Goal: Task Accomplishment & Management: Complete application form

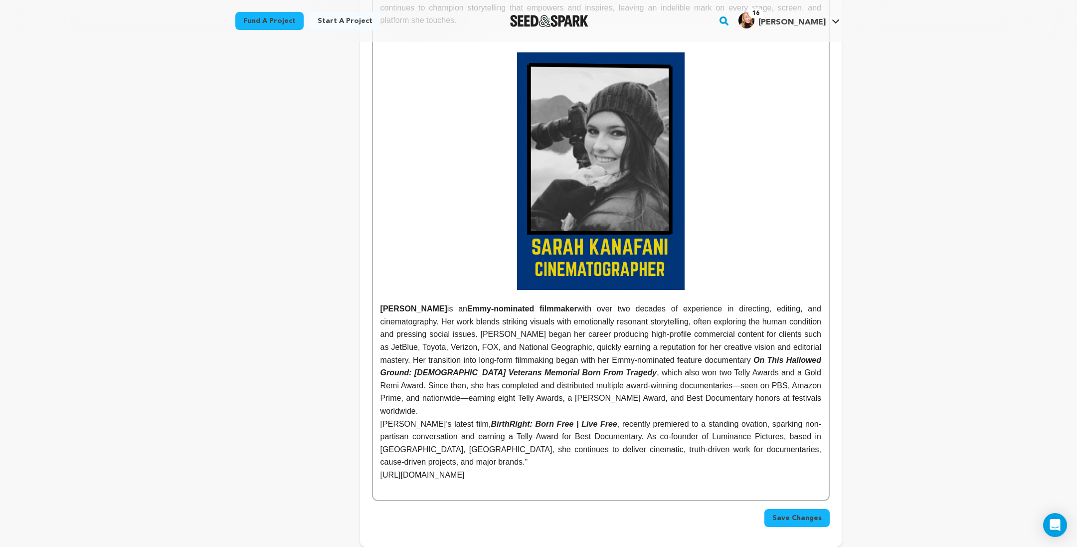
scroll to position [2100, 0]
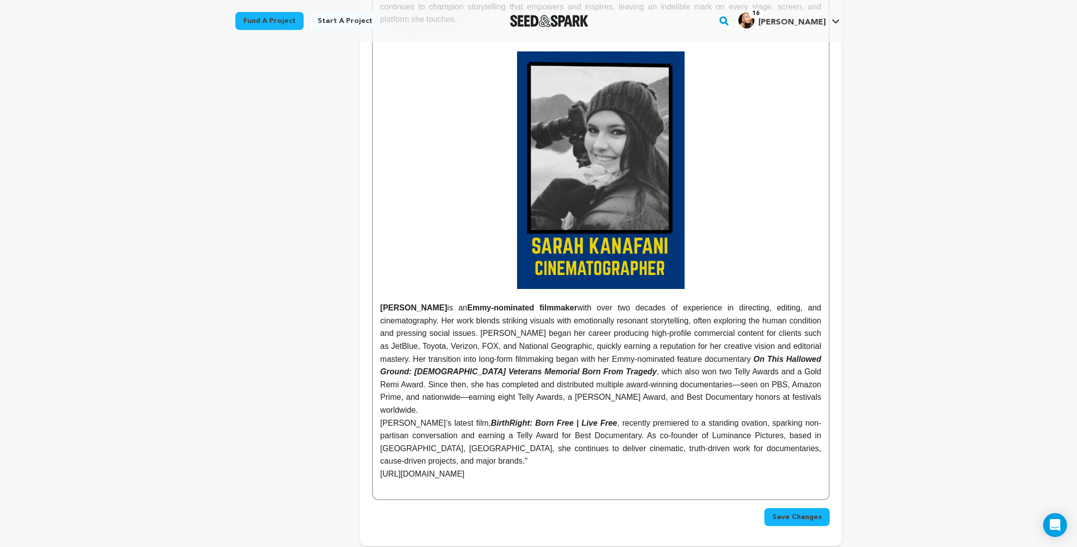
click at [381, 312] on strong "[PERSON_NAME]" at bounding box center [413, 307] width 67 height 8
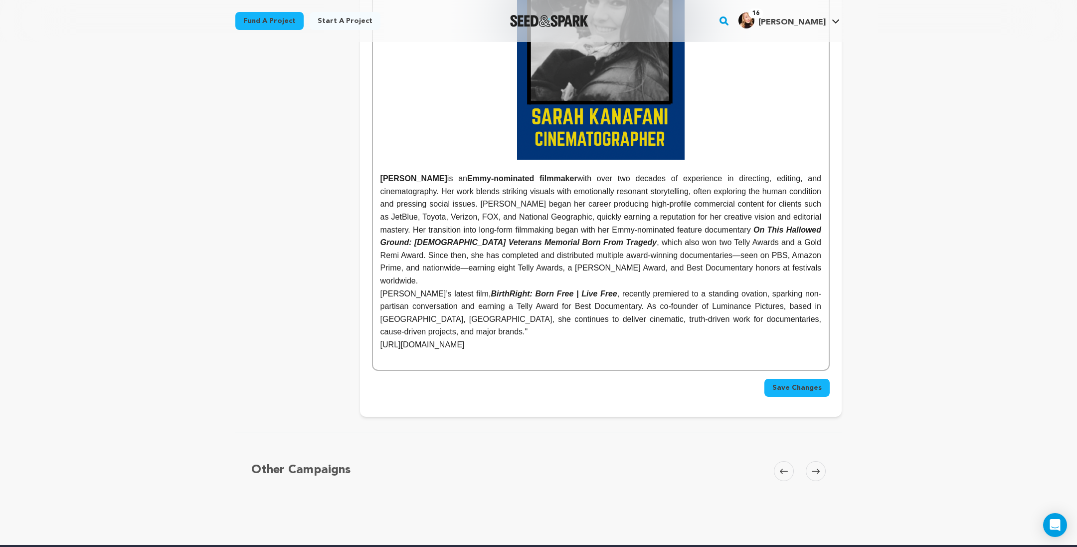
scroll to position [2234, 0]
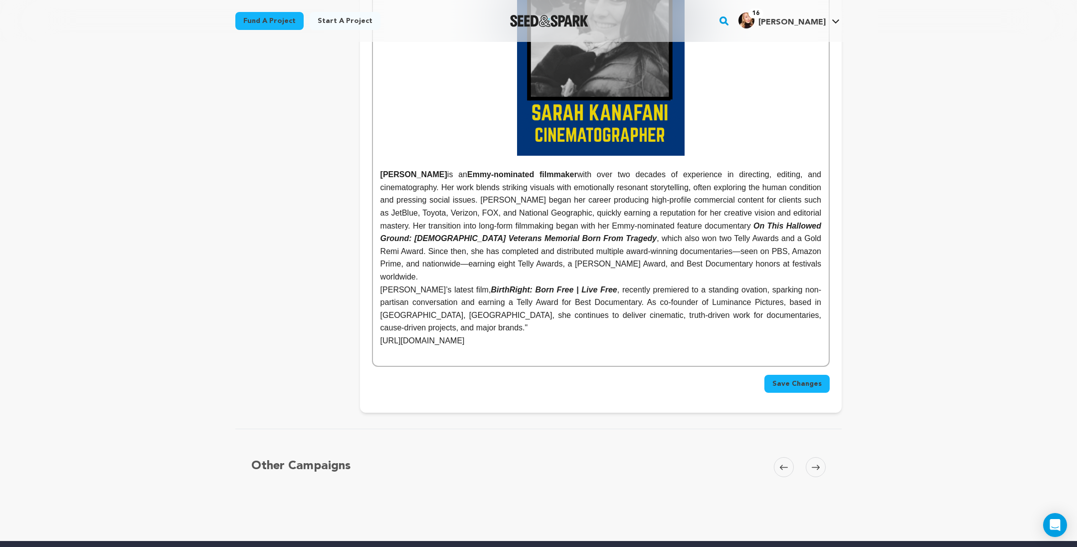
click at [822, 388] on span "Save Changes" at bounding box center [796, 383] width 49 height 10
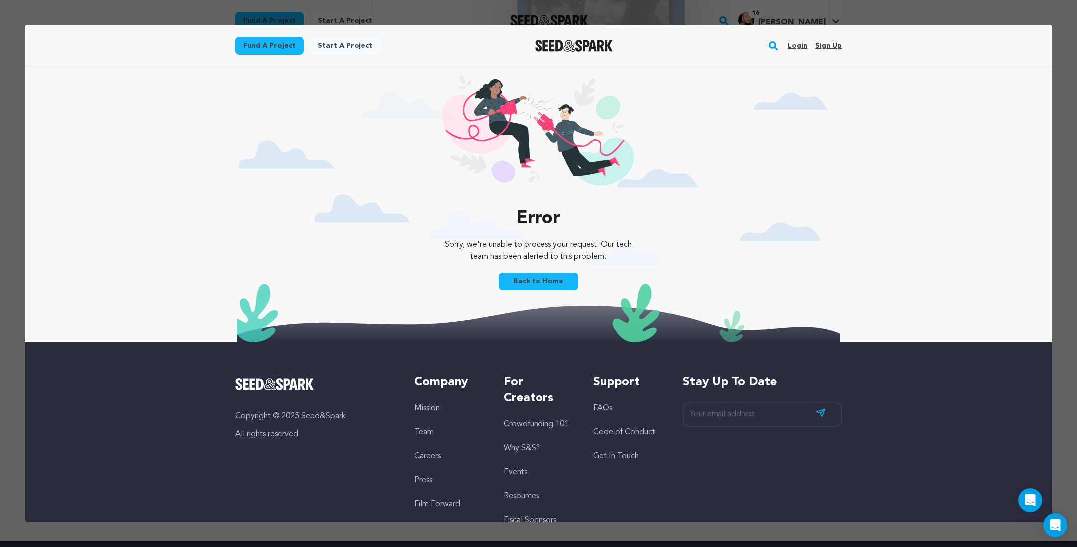
scroll to position [0, 0]
click at [807, 45] on link "Login" at bounding box center [797, 46] width 19 height 16
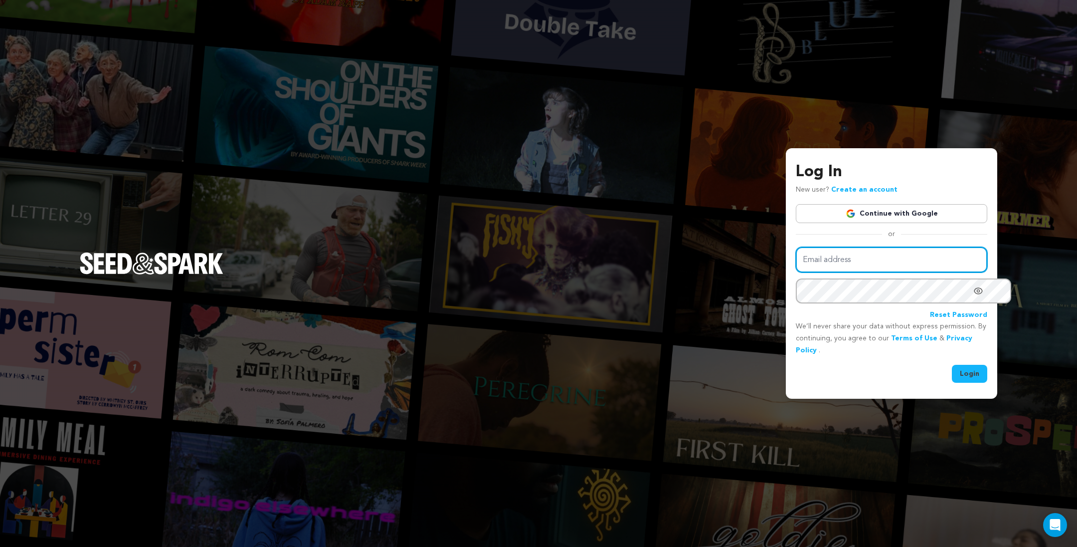
type input "juliacampanelli@gmail.com"
click at [953, 373] on button "Login" at bounding box center [969, 374] width 35 height 18
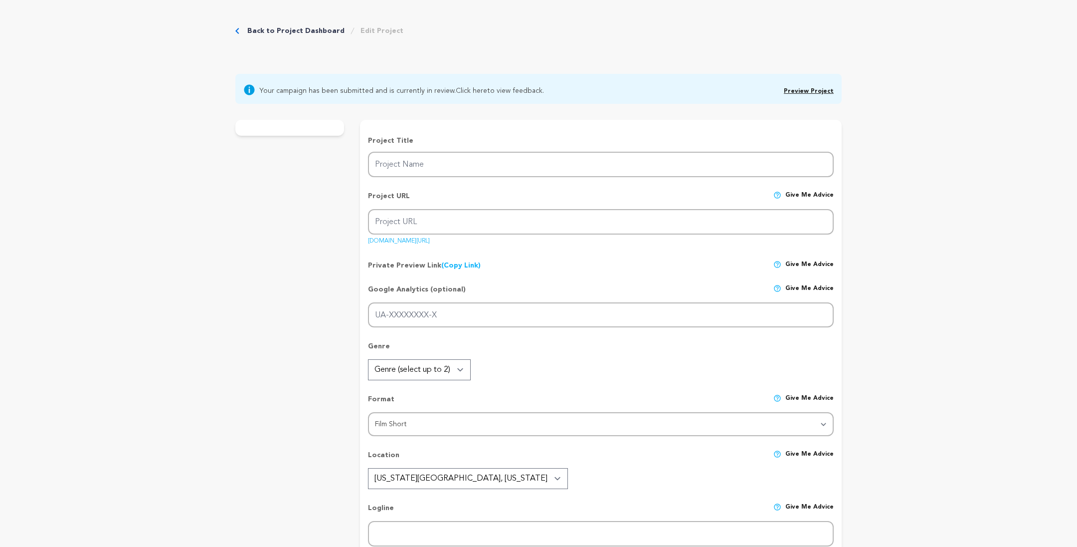
type input "THE DEER"
type input "the-deer"
type input "An obsessive helicopter mom seems overly paranoid until we discover her day job…"
type textarea "Joy, an obsessive helicopter mom, seems overly paranoid - until we discover why…"
type textarea "I believe a world without gun violence is possible, to save lives and to preven…"
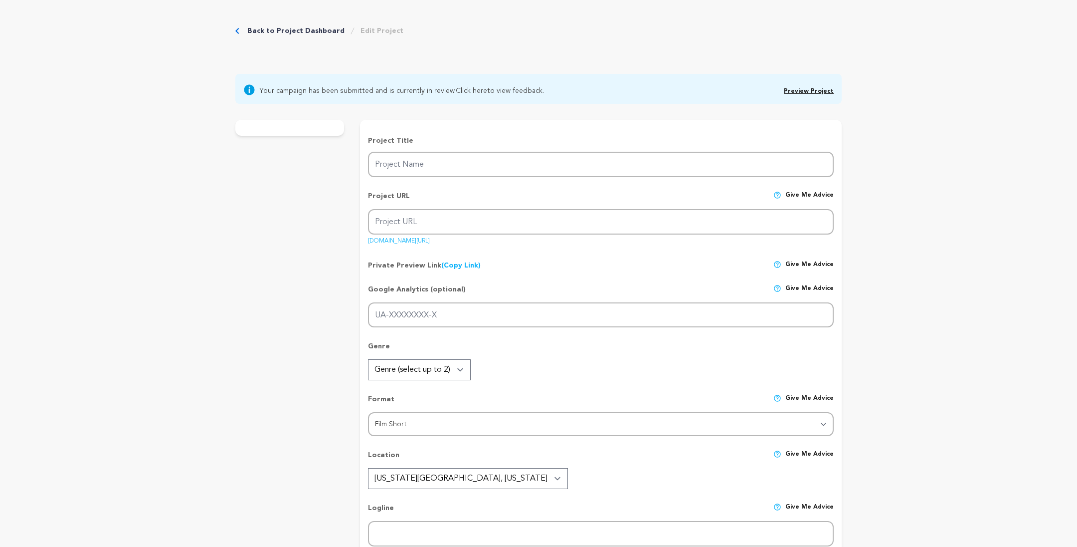
radio input "true"
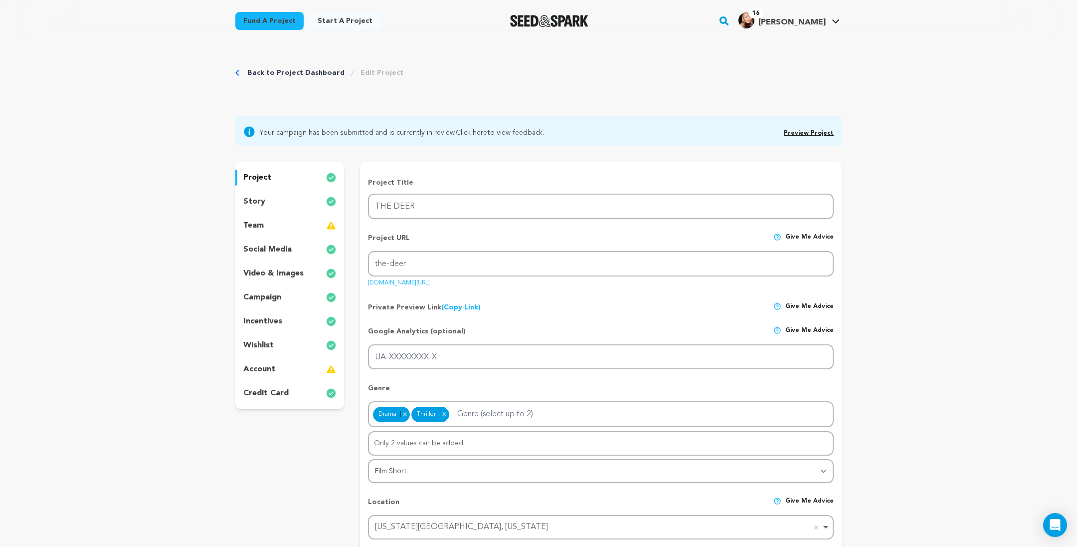
click at [243, 207] on p "story" at bounding box center [254, 201] width 22 height 12
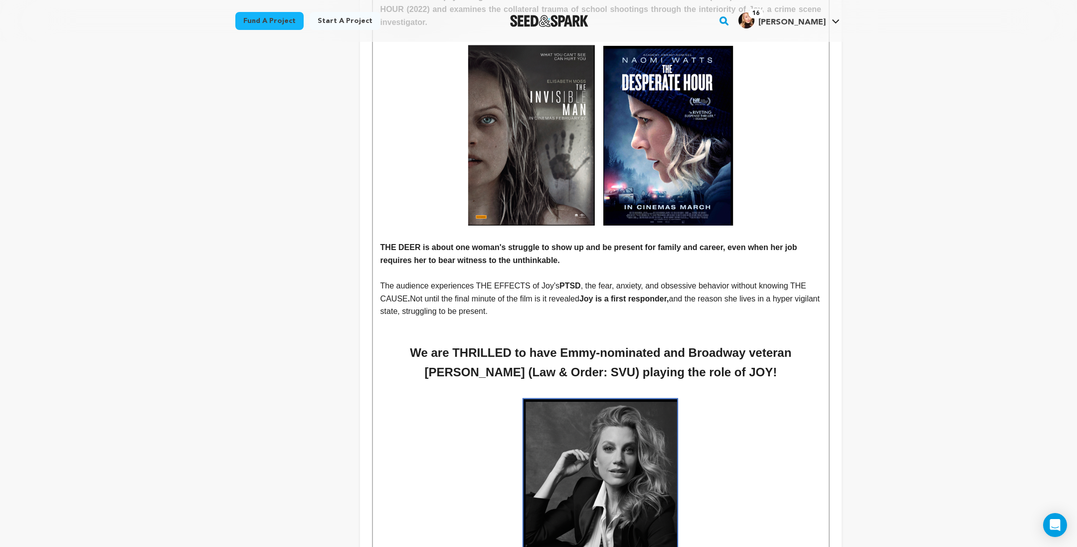
scroll to position [866, 0]
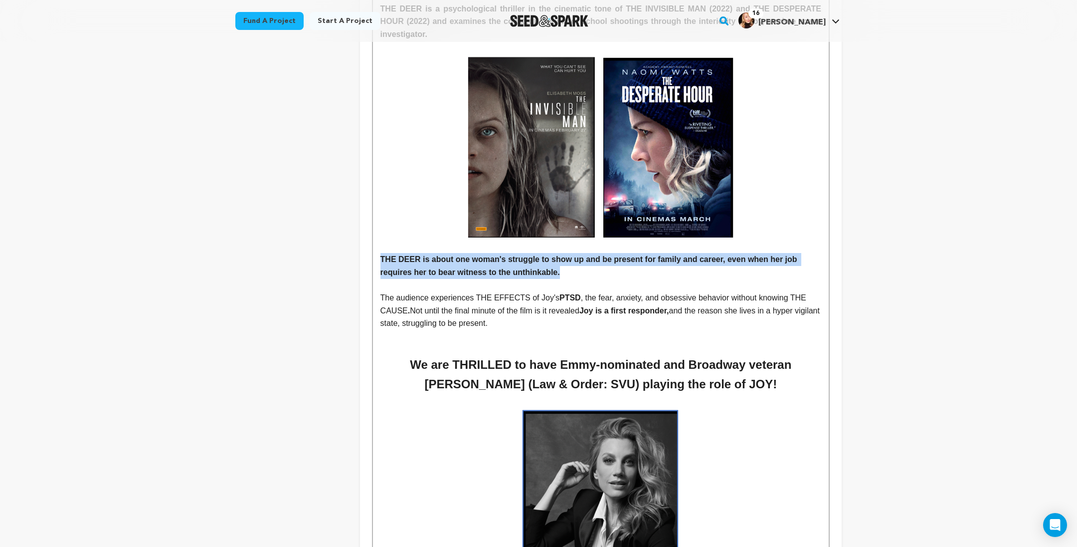
drag, startPoint x: 466, startPoint y: 265, endPoint x: 360, endPoint y: 251, distance: 107.7
click at [380, 253] on p "THE DEER is about one woman's struggle to show up and be present for family and…" at bounding box center [600, 265] width 441 height 25
copy strong "THE DEER is about one woman's struggle to show up and be present for family and…"
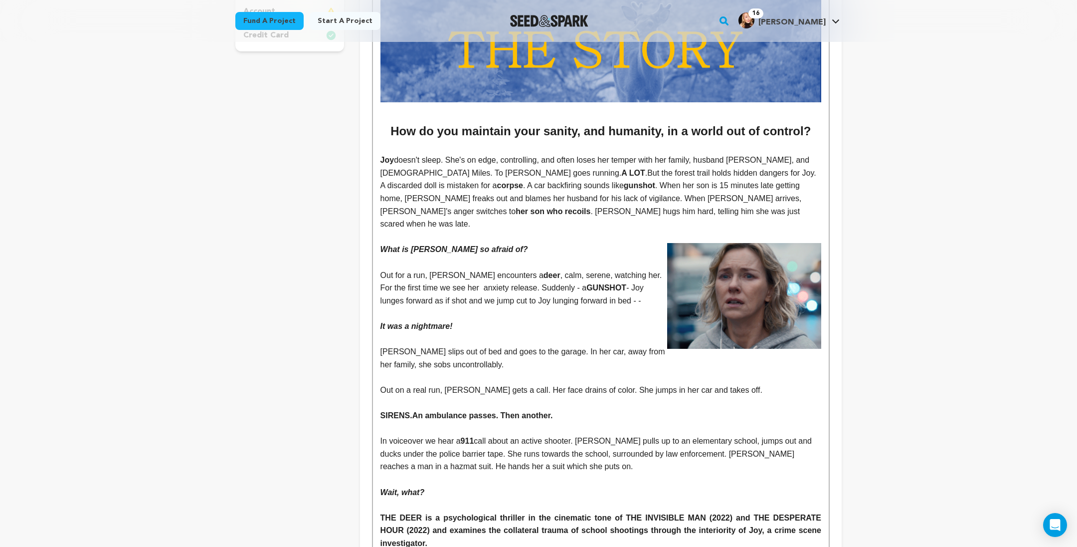
scroll to position [0, 0]
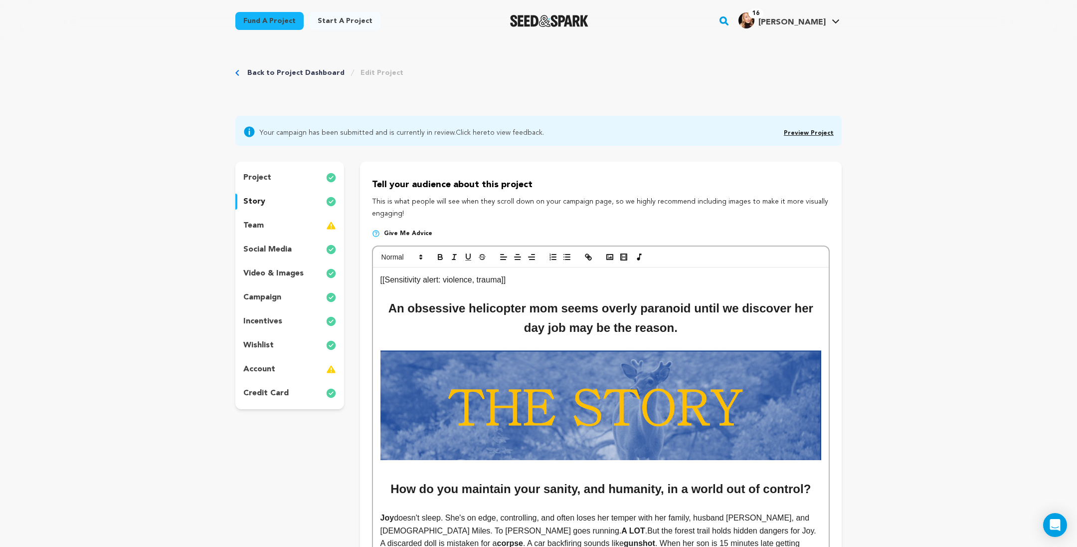
click at [326, 184] on img at bounding box center [331, 178] width 10 height 12
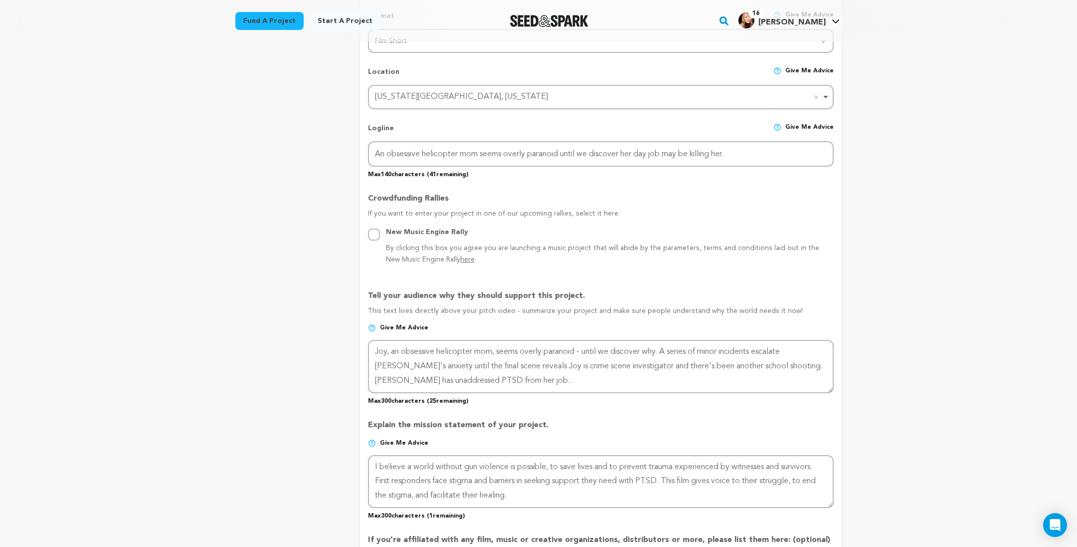
scroll to position [436, 0]
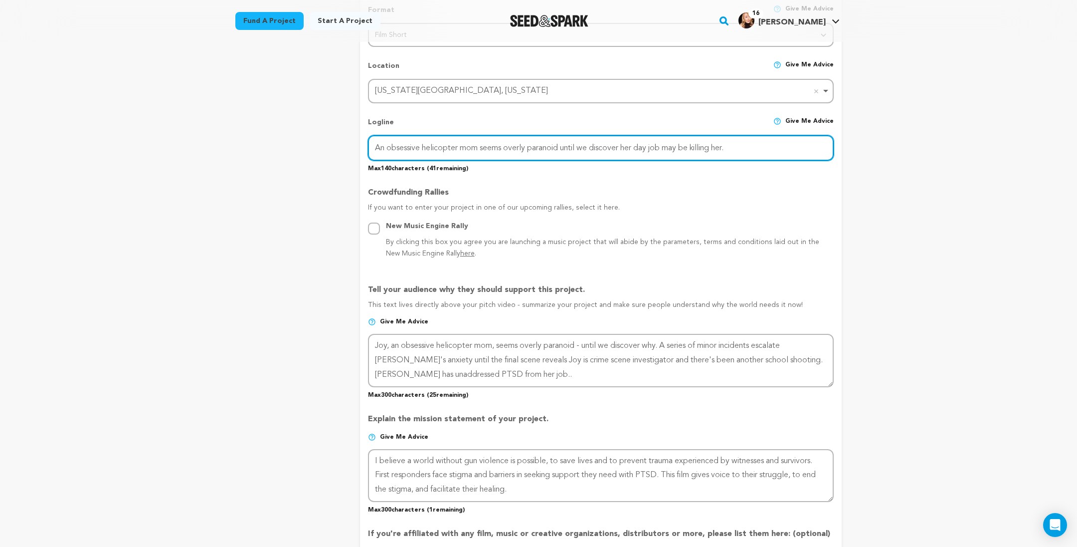
drag, startPoint x: 712, startPoint y: 209, endPoint x: 676, endPoint y: 208, distance: 35.9
click at [676, 161] on input "An obsessive helicopter mom seems overly paranoid until we discover her day job…" at bounding box center [601, 147] width 466 height 25
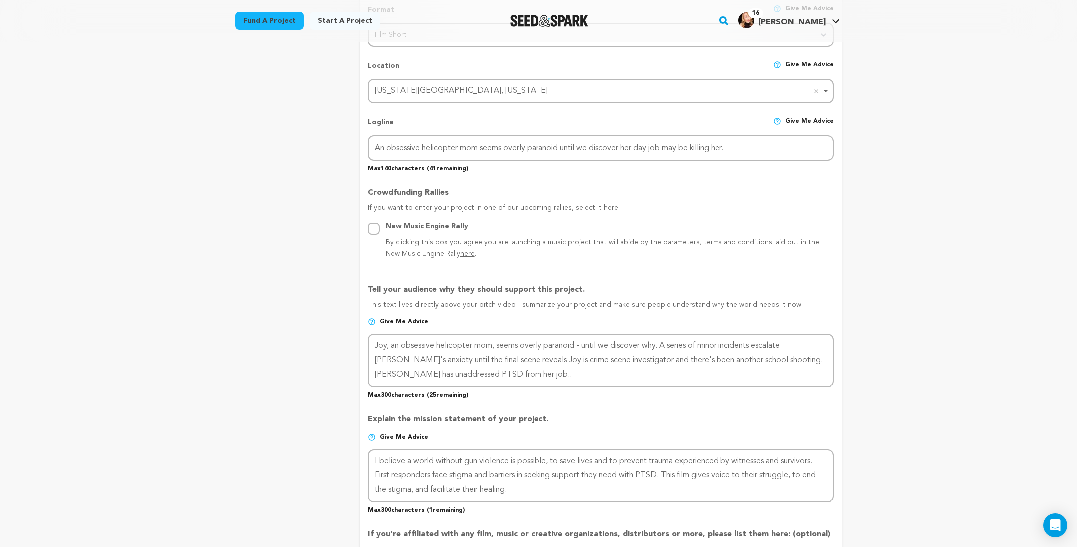
click at [740, 260] on p "By clicking this box you agree you are launching a music project that will abid…" at bounding box center [610, 248] width 448 height 24
click at [380, 234] on input "New Music Engine Rally By clicking this box you agree you are launching a music…" at bounding box center [374, 228] width 12 height 12
radio input "true"
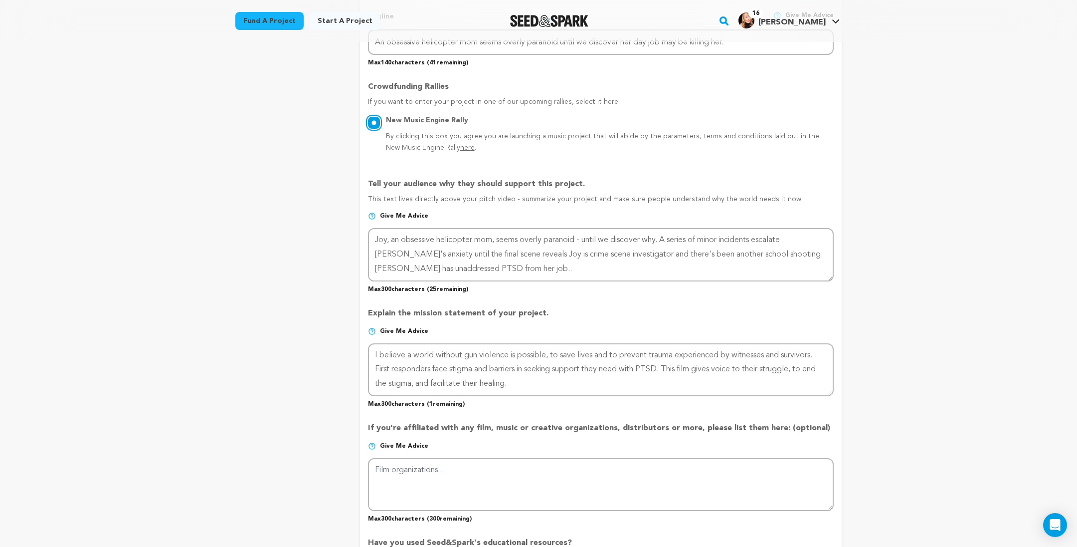
scroll to position [556, 0]
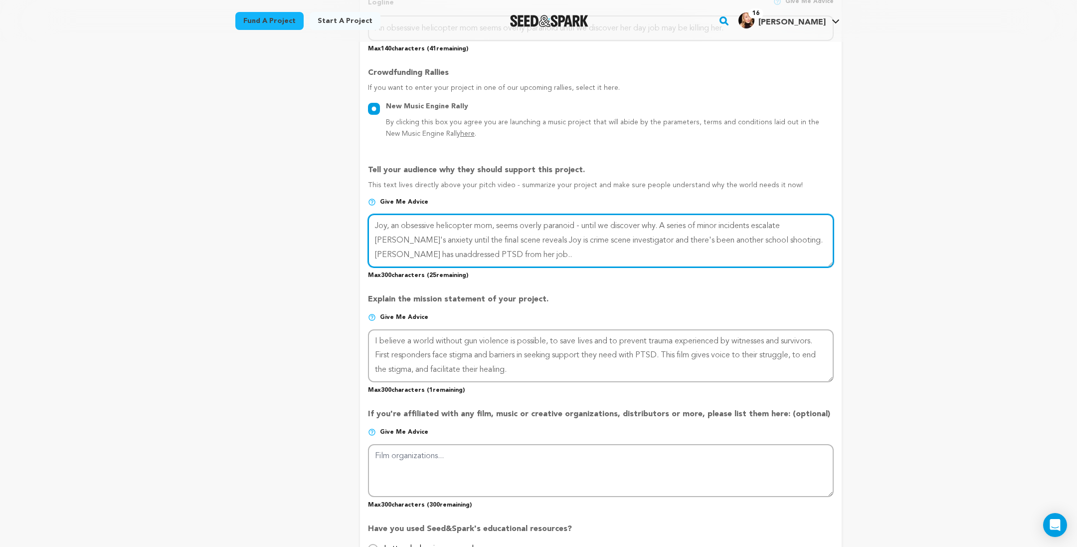
drag, startPoint x: 592, startPoint y: 319, endPoint x: 422, endPoint y: 317, distance: 169.6
click at [422, 267] on textarea at bounding box center [601, 240] width 466 height 53
drag, startPoint x: 450, startPoint y: 318, endPoint x: 420, endPoint y: 317, distance: 29.9
click at [420, 267] on textarea at bounding box center [601, 240] width 466 height 53
drag, startPoint x: 657, startPoint y: 319, endPoint x: 511, endPoint y: 315, distance: 145.7
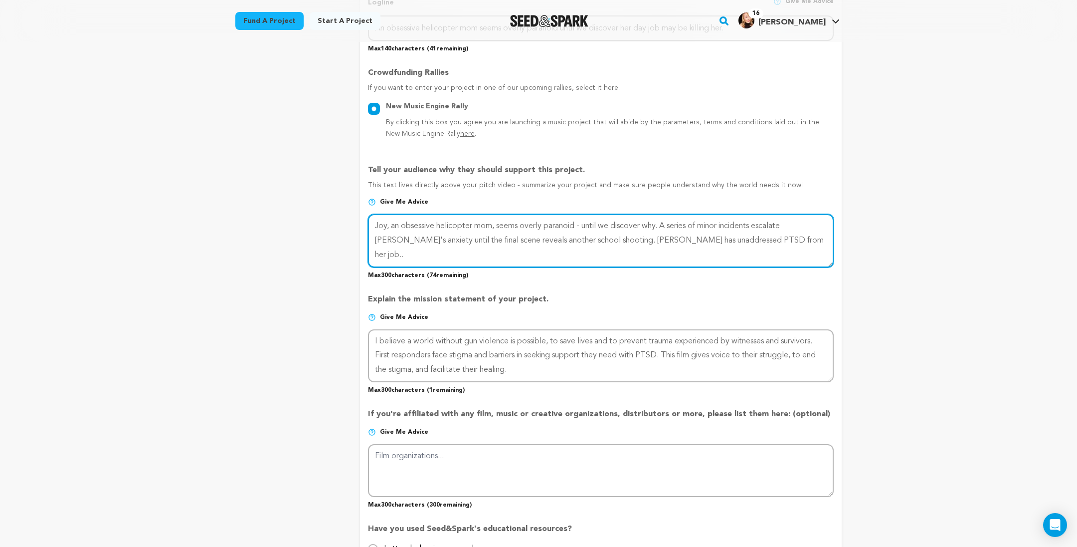
click at [511, 267] on textarea at bounding box center [601, 240] width 466 height 53
paste textarea "THE DEER is about one woman's struggle to show up and be present for family and…"
drag, startPoint x: 448, startPoint y: 317, endPoint x: 421, endPoint y: 317, distance: 27.4
click at [421, 267] on textarea at bounding box center [601, 240] width 466 height 53
drag, startPoint x: 642, startPoint y: 306, endPoint x: 629, endPoint y: 303, distance: 13.2
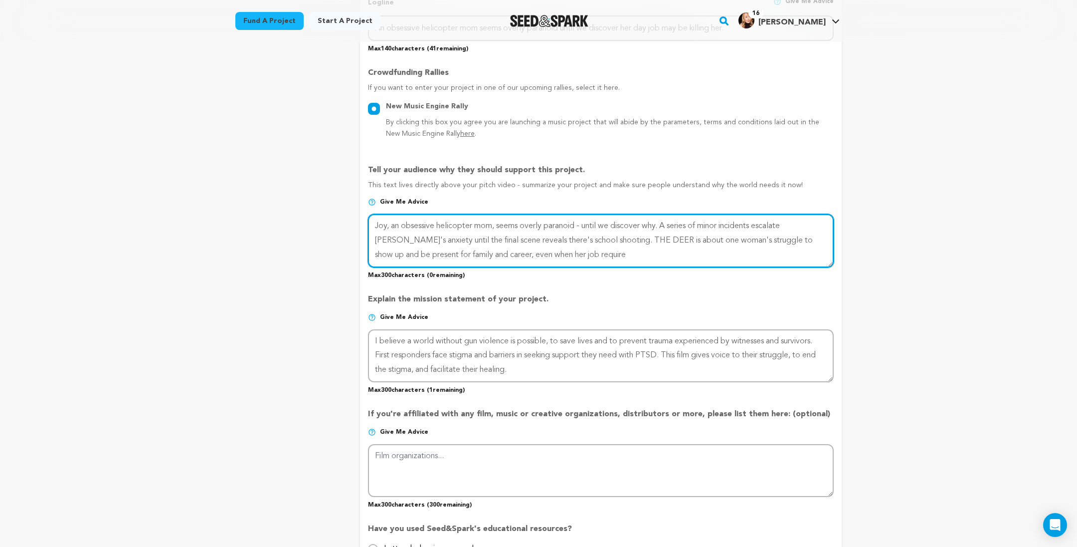
click at [629, 267] on textarea at bounding box center [601, 240] width 466 height 53
drag, startPoint x: 643, startPoint y: 303, endPoint x: 857, endPoint y: 296, distance: 214.1
click at [834, 267] on textarea at bounding box center [601, 240] width 466 height 53
drag, startPoint x: 855, startPoint y: 295, endPoint x: 672, endPoint y: 297, distance: 183.5
click at [672, 267] on textarea at bounding box center [601, 240] width 466 height 53
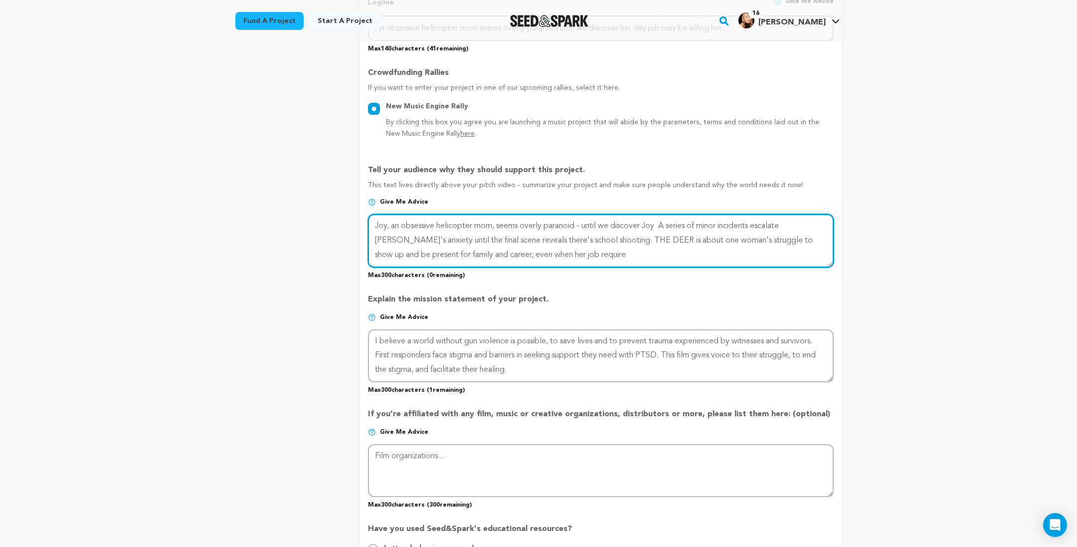
click at [702, 267] on textarea at bounding box center [601, 240] width 466 height 53
drag, startPoint x: 642, startPoint y: 301, endPoint x: 863, endPoint y: 299, distance: 220.9
click at [834, 267] on textarea at bounding box center [601, 240] width 466 height 53
drag, startPoint x: 795, startPoint y: 304, endPoint x: 644, endPoint y: 302, distance: 151.1
click at [644, 267] on textarea at bounding box center [601, 240] width 466 height 53
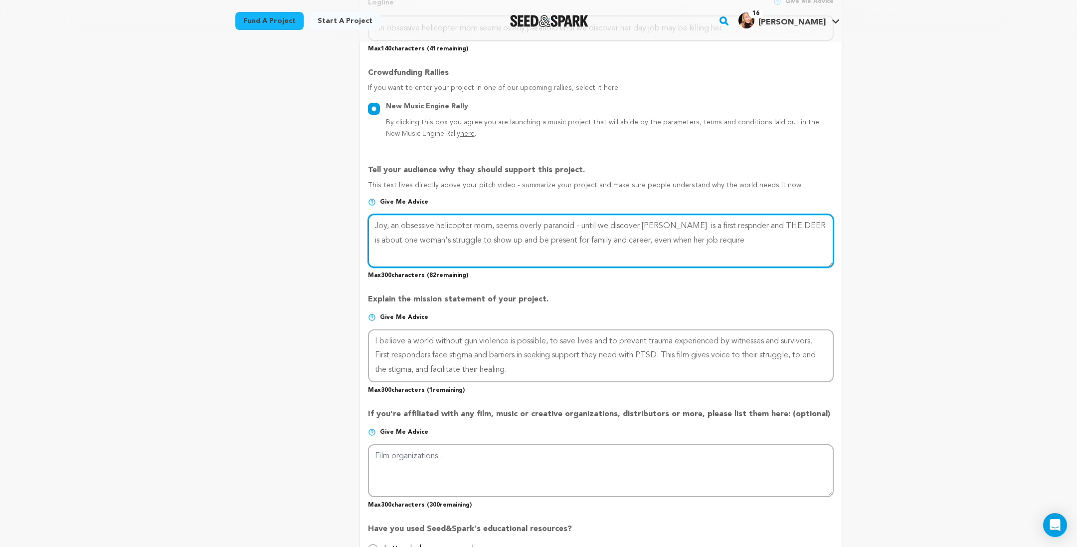
click at [689, 267] on textarea at bounding box center [601, 240] width 466 height 53
click at [628, 267] on textarea at bounding box center [601, 240] width 466 height 53
click at [663, 267] on textarea at bounding box center [601, 240] width 466 height 53
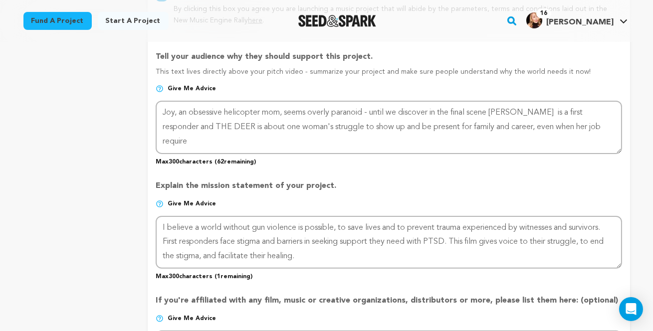
scroll to position [671, 0]
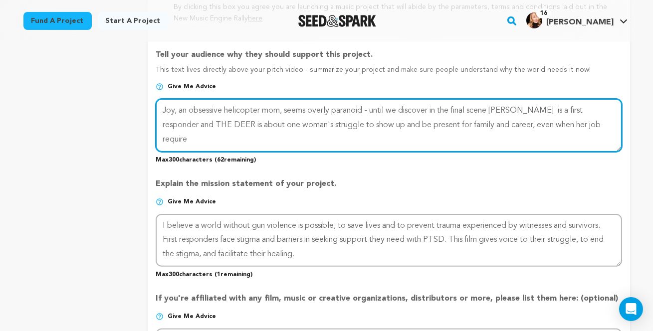
drag, startPoint x: 375, startPoint y: 189, endPoint x: 367, endPoint y: 189, distance: 8.5
click at [367, 152] on textarea at bounding box center [389, 125] width 466 height 53
drag, startPoint x: 439, startPoint y: 190, endPoint x: 372, endPoint y: 189, distance: 67.3
click at [370, 152] on textarea at bounding box center [389, 125] width 466 height 53
click at [422, 152] on textarea at bounding box center [389, 125] width 466 height 53
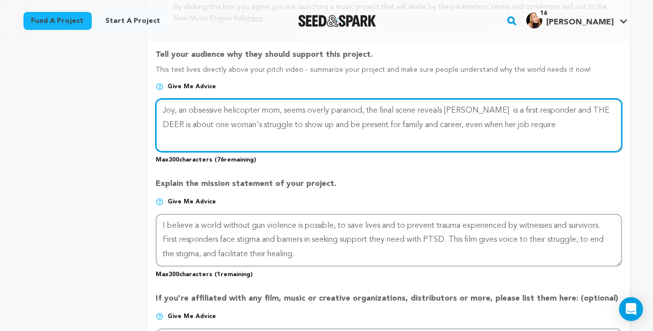
click at [467, 152] on textarea at bounding box center [389, 125] width 466 height 53
click at [533, 152] on textarea at bounding box center [389, 125] width 466 height 53
click at [549, 152] on textarea at bounding box center [389, 125] width 466 height 53
click at [186, 152] on textarea at bounding box center [389, 125] width 466 height 53
click at [369, 152] on textarea at bounding box center [389, 125] width 466 height 53
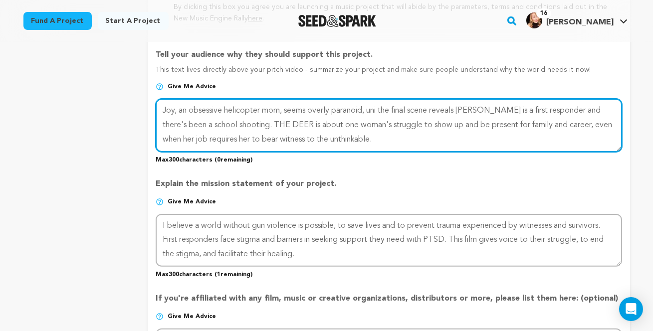
drag, startPoint x: 561, startPoint y: 190, endPoint x: 543, endPoint y: 189, distance: 18.0
click at [543, 152] on textarea at bounding box center [389, 125] width 466 height 53
click at [381, 152] on textarea at bounding box center [389, 125] width 466 height 53
drag, startPoint x: 489, startPoint y: 190, endPoint x: 471, endPoint y: 186, distance: 17.9
click at [469, 152] on textarea at bounding box center [389, 125] width 466 height 53
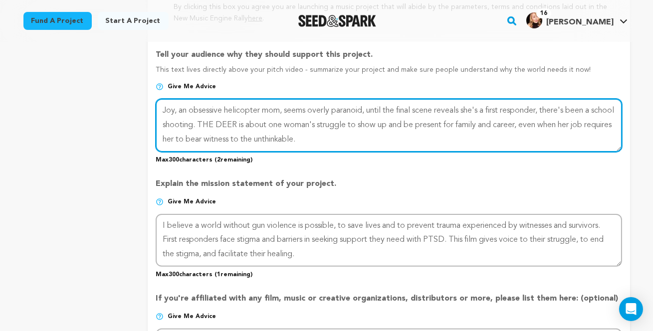
click at [223, 152] on textarea at bounding box center [389, 125] width 466 height 53
drag, startPoint x: 347, startPoint y: 217, endPoint x: 148, endPoint y: 217, distance: 198.5
click at [148, 217] on form "Project Title Project Name THE DEER Project URL Give me advice Project URL the-…" at bounding box center [389, 69] width 482 height 1124
click at [227, 152] on textarea at bounding box center [389, 125] width 466 height 53
click at [242, 152] on textarea at bounding box center [389, 125] width 466 height 53
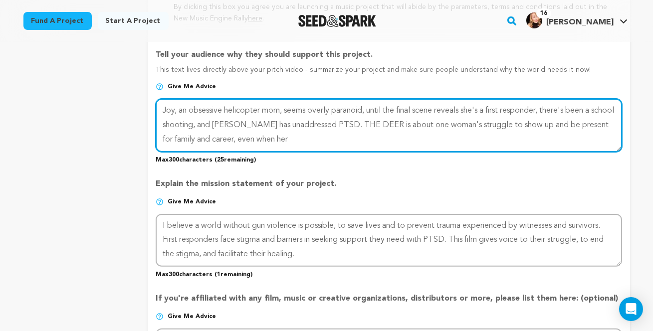
click at [284, 152] on textarea at bounding box center [389, 125] width 466 height 53
drag, startPoint x: 378, startPoint y: 203, endPoint x: 343, endPoint y: 203, distance: 35.9
click at [342, 152] on textarea at bounding box center [389, 125] width 466 height 53
click at [367, 152] on textarea at bounding box center [389, 125] width 466 height 53
drag, startPoint x: 184, startPoint y: 189, endPoint x: 161, endPoint y: 189, distance: 23.4
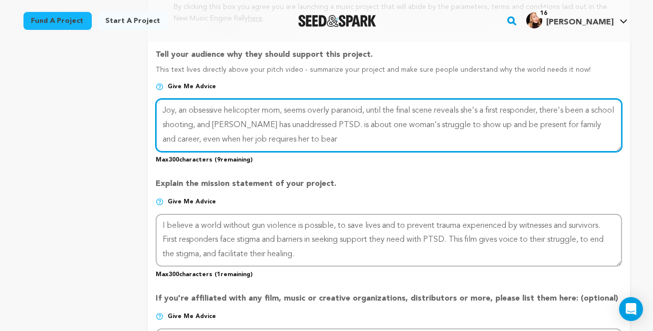
click at [161, 152] on textarea at bounding box center [389, 125] width 466 height 53
click at [269, 152] on textarea at bounding box center [389, 125] width 466 height 53
click at [292, 152] on textarea at bounding box center [389, 125] width 466 height 53
drag, startPoint x: 451, startPoint y: 189, endPoint x: 372, endPoint y: 191, distance: 79.3
click at [372, 152] on textarea at bounding box center [389, 125] width 466 height 53
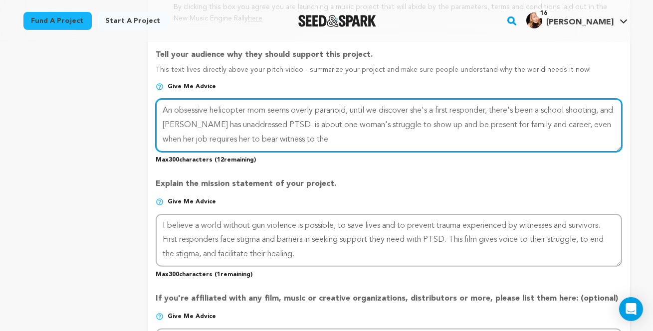
drag, startPoint x: 540, startPoint y: 190, endPoint x: 494, endPoint y: 191, distance: 46.4
click at [494, 152] on textarea at bounding box center [389, 125] width 466 height 53
drag, startPoint x: 602, startPoint y: 188, endPoint x: 590, endPoint y: 188, distance: 11.5
click at [590, 152] on textarea at bounding box center [389, 125] width 466 height 53
click at [234, 152] on textarea at bounding box center [389, 125] width 466 height 53
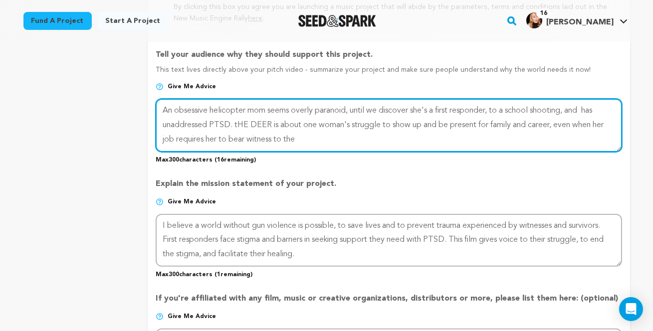
click at [236, 152] on textarea at bounding box center [389, 125] width 466 height 53
click at [308, 152] on textarea at bounding box center [389, 125] width 466 height 53
click at [593, 152] on textarea at bounding box center [389, 125] width 466 height 53
click at [591, 152] on textarea at bounding box center [389, 125] width 466 height 53
drag, startPoint x: 206, startPoint y: 189, endPoint x: 152, endPoint y: 188, distance: 54.4
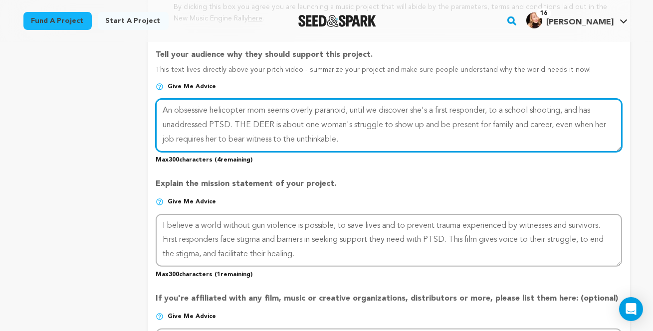
click at [152, 188] on form "Project Title Project Name THE DEER Project URL Give me advice Project URL the-…" at bounding box center [389, 69] width 482 height 1124
click at [239, 152] on textarea at bounding box center [389, 125] width 466 height 53
click at [328, 152] on textarea at bounding box center [389, 125] width 466 height 53
click at [468, 152] on textarea at bounding box center [389, 125] width 466 height 53
click at [494, 152] on textarea at bounding box center [389, 125] width 466 height 53
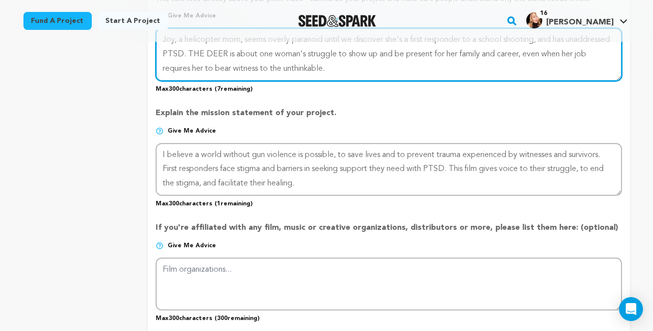
scroll to position [748, 0]
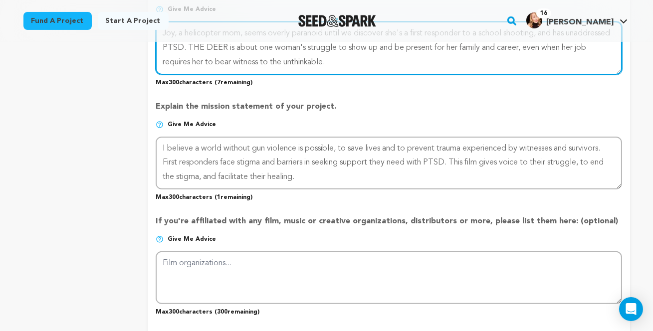
type textarea "Joy, a helicopter mom, seems overly paranoid until we discover she's a first re…"
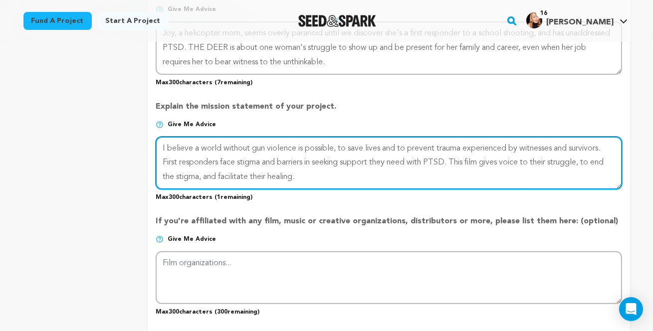
click at [201, 189] on textarea at bounding box center [389, 163] width 466 height 53
drag, startPoint x: 201, startPoint y: 234, endPoint x: 156, endPoint y: 232, distance: 45.4
click at [156, 189] on textarea at bounding box center [389, 163] width 466 height 53
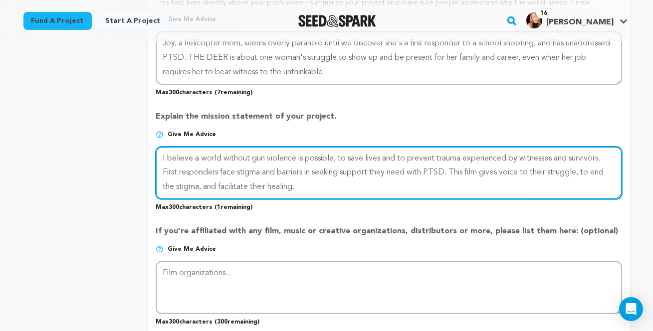
click at [408, 199] on textarea at bounding box center [389, 173] width 466 height 53
click at [431, 199] on textarea at bounding box center [389, 173] width 466 height 53
drag, startPoint x: 528, startPoint y: 246, endPoint x: 472, endPoint y: 247, distance: 55.4
click at [472, 199] on textarea at bounding box center [389, 173] width 466 height 53
click at [445, 199] on textarea at bounding box center [389, 173] width 466 height 53
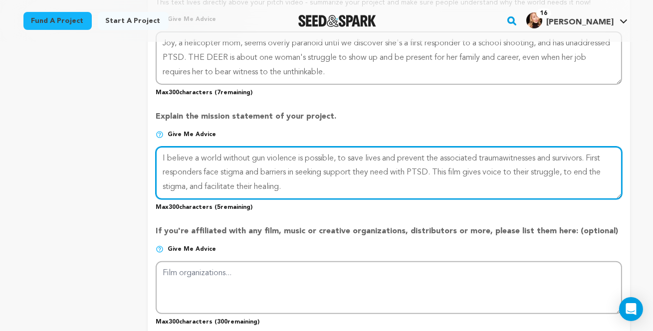
click at [509, 199] on textarea at bounding box center [389, 173] width 466 height 53
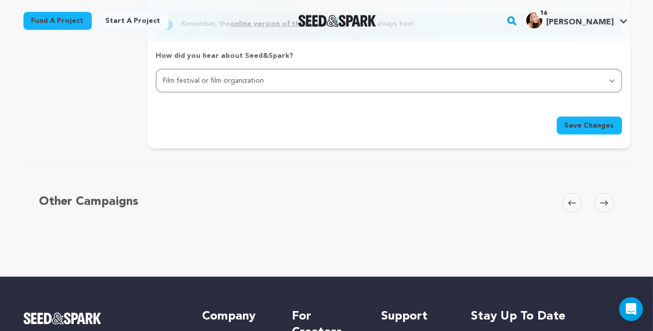
scroll to position [1170, 0]
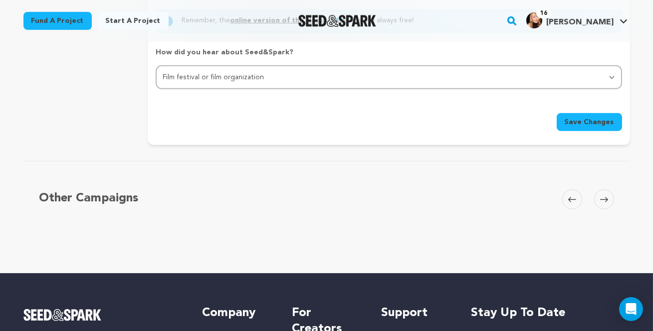
type textarea "I believe a world without gun violence is possible, to save lives and prevent t…"
click at [587, 127] on span "Save Changes" at bounding box center [588, 122] width 49 height 10
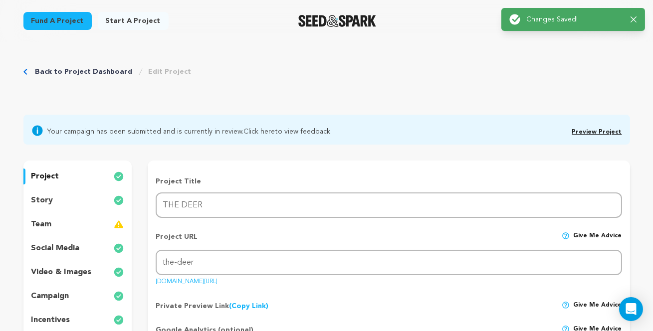
scroll to position [0, 0]
click at [58, 209] on div "story" at bounding box center [77, 201] width 109 height 16
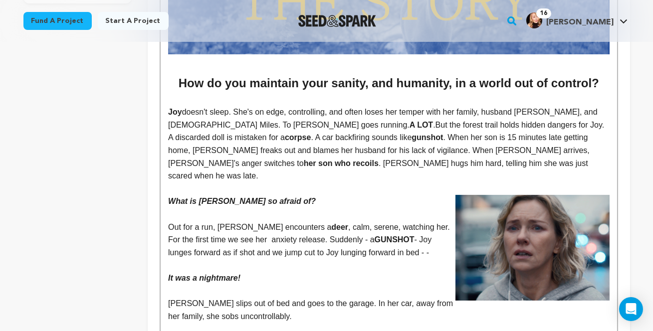
scroll to position [398, 0]
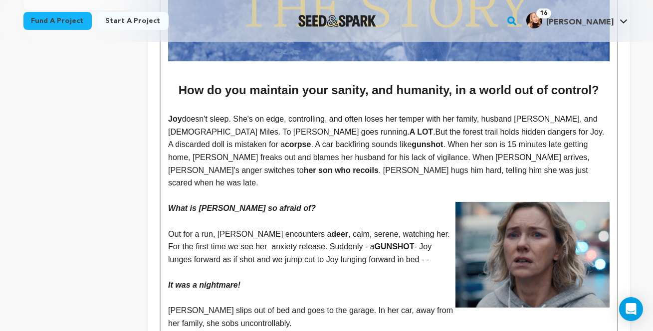
click at [235, 148] on p "Joy doesn't sleep. She's on edge, controlling, and often loses her temper with …" at bounding box center [388, 151] width 441 height 77
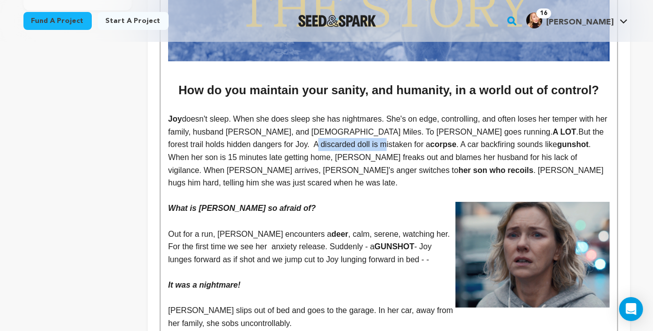
drag, startPoint x: 253, startPoint y: 174, endPoint x: 187, endPoint y: 174, distance: 66.3
click at [186, 149] on span "But the forest trail holds hidden dangers for Joy. A discarded doll is mistaken…" at bounding box center [387, 138] width 438 height 21
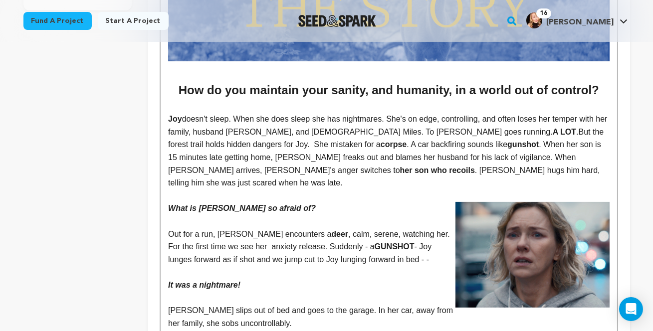
click at [232, 149] on span "But the forest trail holds hidden dangers for Joy. She mistaken for a" at bounding box center [387, 138] width 438 height 21
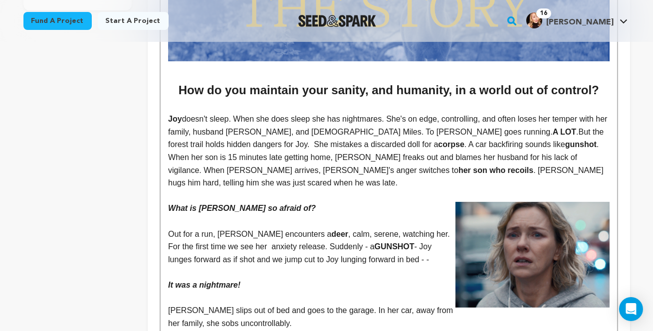
click at [464, 149] on span ". A car backfiring sounds like" at bounding box center [514, 144] width 101 height 8
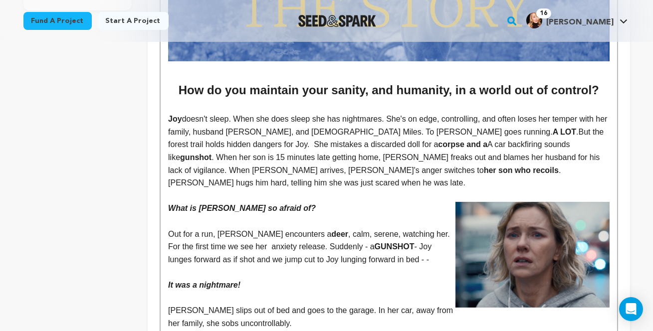
click at [374, 162] on span "A car backfiring sounds like" at bounding box center [370, 150] width 404 height 21
drag, startPoint x: 455, startPoint y: 174, endPoint x: 417, endPoint y: 173, distance: 37.9
click at [417, 162] on span "car backfiring sounds like" at bounding box center [366, 150] width 397 height 21
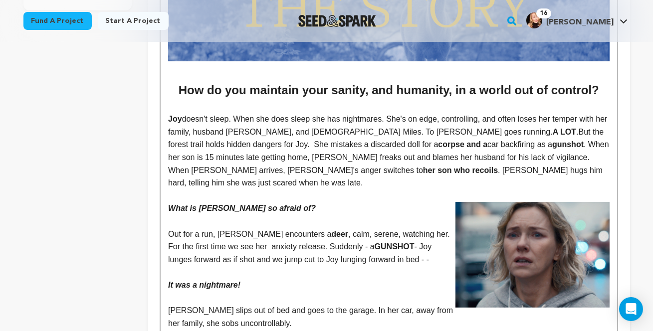
drag, startPoint x: 364, startPoint y: 174, endPoint x: 342, endPoint y: 174, distance: 22.4
click at [342, 174] on p "Joy doesn't sleep. When she does sleep she has nightmares. She's on edge, contr…" at bounding box center [388, 151] width 441 height 77
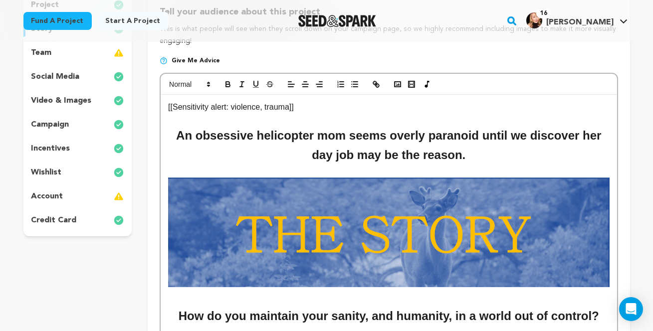
scroll to position [0, 0]
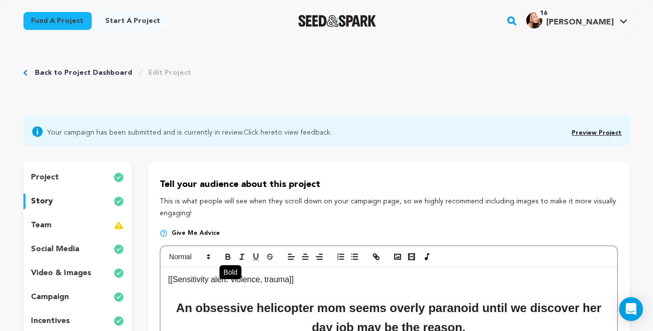
click at [226, 257] on icon "button" at bounding box center [227, 255] width 3 height 2
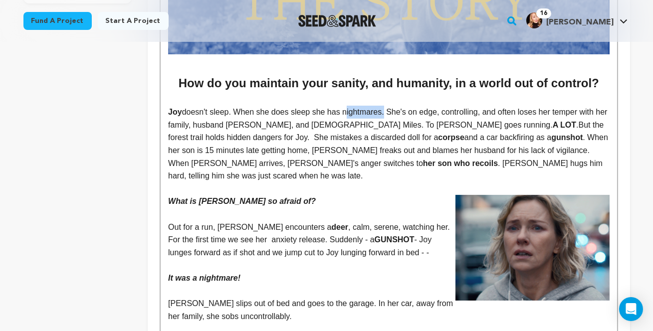
drag, startPoint x: 385, startPoint y: 141, endPoint x: 346, endPoint y: 141, distance: 38.9
click at [346, 141] on p "Joy doesn't sleep. When she does sleep she has nightmares. She's on edge, contr…" at bounding box center [388, 144] width 441 height 77
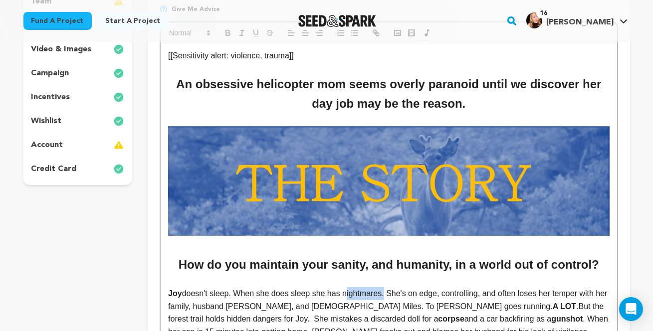
scroll to position [213, 0]
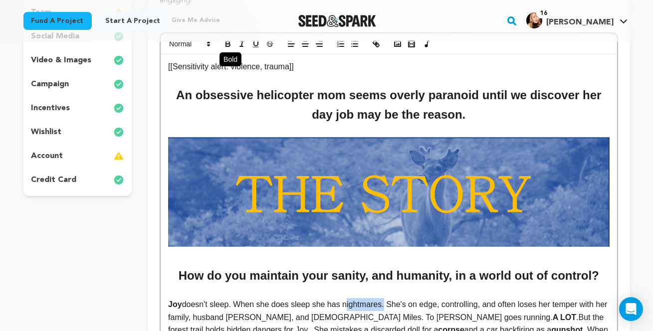
click at [228, 48] on icon "button" at bounding box center [227, 43] width 9 height 9
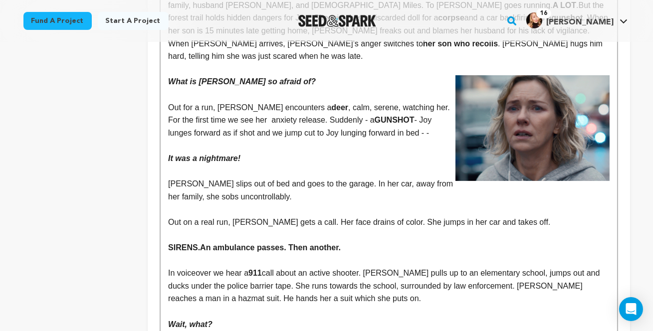
scroll to position [532, 0]
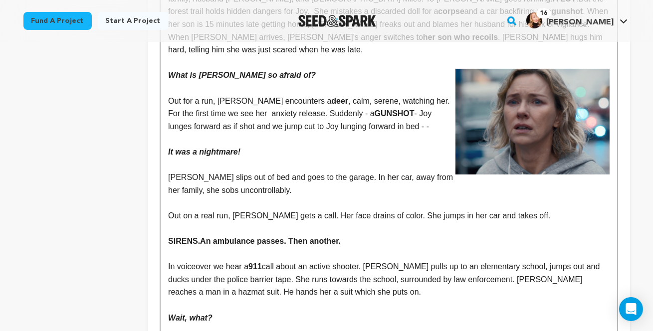
click at [227, 131] on p "Out for a run, Joy encounters a deer , calm, serene, watching her. For the firs…" at bounding box center [388, 114] width 441 height 38
drag, startPoint x: 224, startPoint y: 129, endPoint x: 212, endPoint y: 129, distance: 12.0
click at [212, 129] on p "Out for a run, Joy encounters a deer , calm, serene, watching her. For the firs…" at bounding box center [388, 114] width 441 height 38
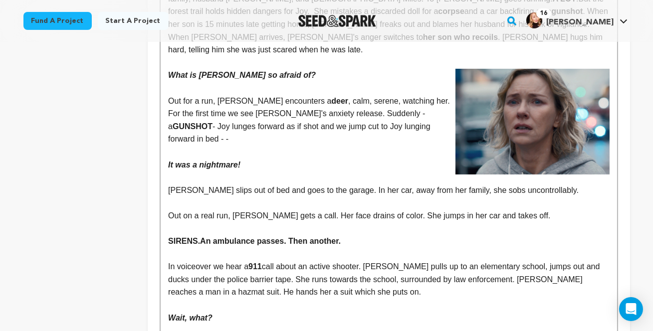
click at [286, 130] on p "Out for a run, Joy encounters a deer , calm, serene, watching her. For the firs…" at bounding box center [388, 120] width 441 height 51
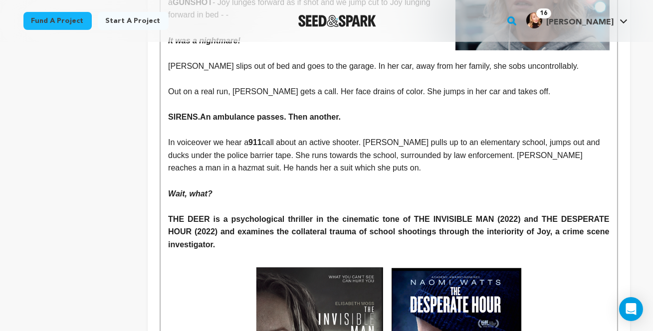
scroll to position [657, 0]
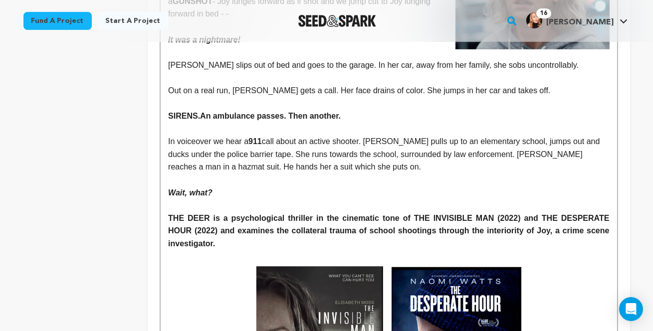
click at [591, 247] on strong "THE DEER is a psychological thriller in the cinematic tone of THE INVISIBLE MAN…" at bounding box center [389, 231] width 443 height 34
click at [179, 248] on strong "THE DEER is a psychological thriller in the cinematic tone of THE INVISIBLE MAN…" at bounding box center [389, 231] width 443 height 34
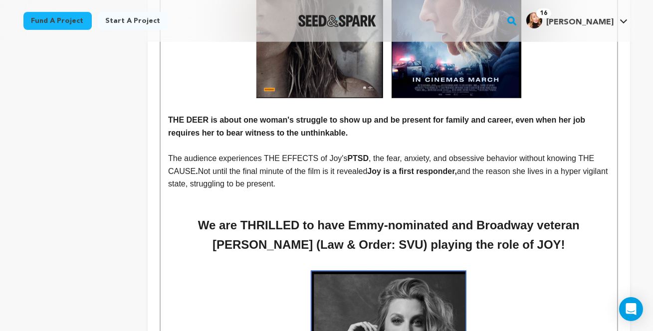
scroll to position [1007, 0]
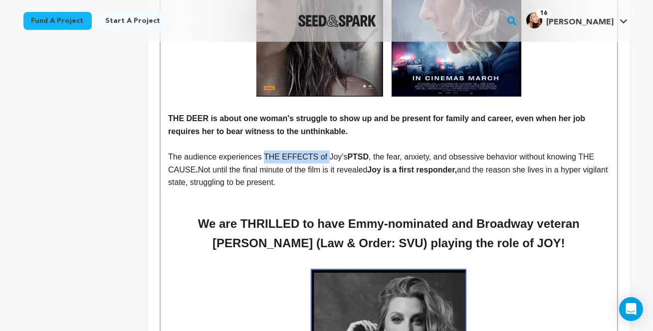
drag, startPoint x: 325, startPoint y: 172, endPoint x: 266, endPoint y: 171, distance: 59.4
click at [265, 171] on p "The audience experiences THE EFFECTS of Joy's PTSD , the fear, anxiety, and obs…" at bounding box center [388, 170] width 441 height 38
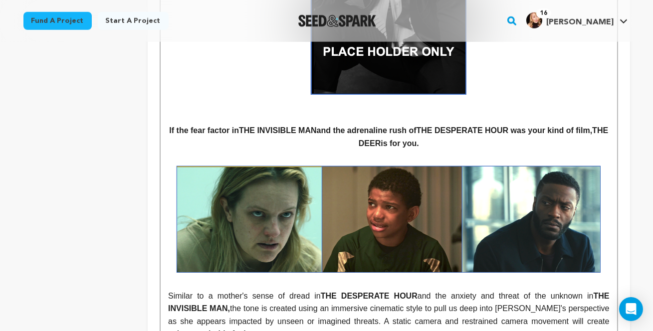
scroll to position [1414, 0]
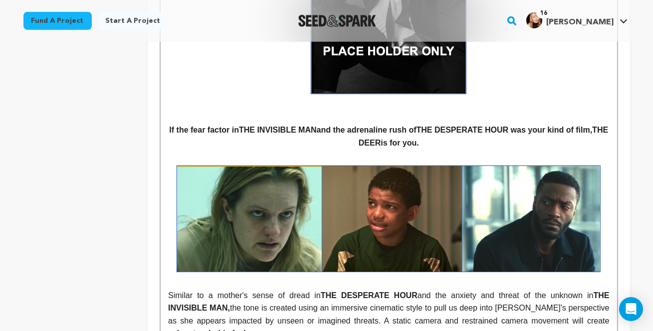
click at [180, 147] on h4 "If the fear factor in THE INVISIBLE MAN and the adrenaline rush of THE DESPERAT…" at bounding box center [388, 136] width 441 height 25
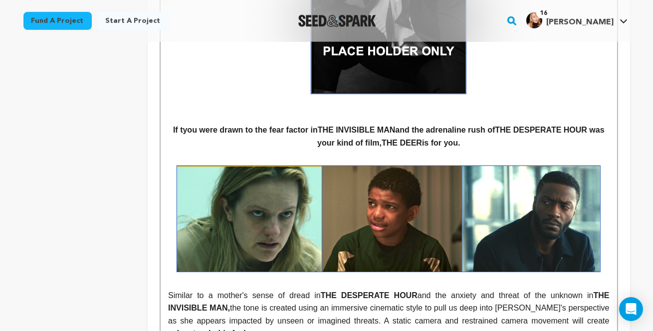
click at [178, 145] on h4 "If tyou were drawn to the fear factor in THE INVISIBLE MAN and the adrenaline r…" at bounding box center [388, 136] width 441 height 25
drag, startPoint x: 382, startPoint y: 159, endPoint x: 315, endPoint y: 161, distance: 67.4
click at [315, 149] on h4 "If you were drawn to the fear factor in THE INVISIBLE MAN and the adrenaline ru…" at bounding box center [388, 136] width 441 height 25
drag, startPoint x: 610, startPoint y: 146, endPoint x: 591, endPoint y: 146, distance: 18.5
click at [592, 134] on strong "THE DESPERATE HOUR was" at bounding box center [548, 130] width 109 height 8
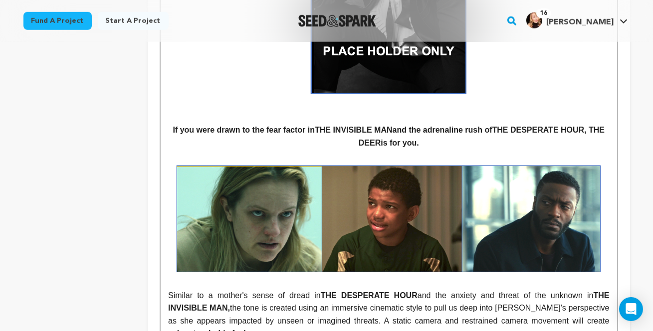
click at [498, 134] on strong "THE DESPERATE HOUR," at bounding box center [539, 130] width 94 height 8
click at [392, 149] on h4 "If you were drawn to the fear factor in THE INVISIBLE MAN and the adrenaline ru…" at bounding box center [388, 136] width 441 height 25
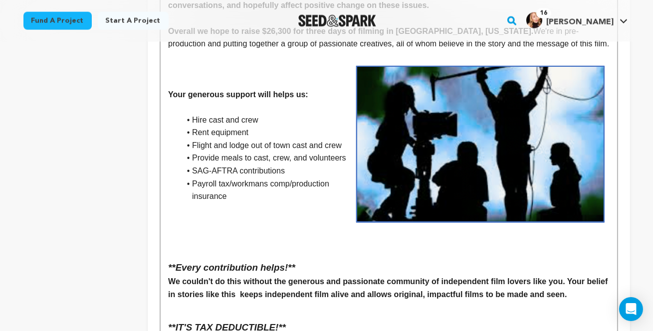
scroll to position [3547, 0]
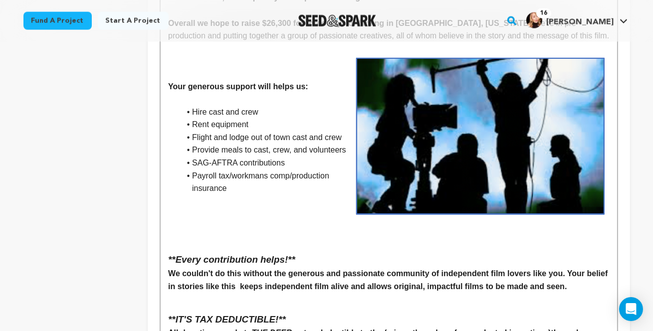
click at [210, 145] on li "Flight and lodge out of town cast and crew" at bounding box center [394, 138] width 429 height 13
click at [252, 145] on li "Flights and lodge out of town cast and crew" at bounding box center [394, 138] width 429 height 13
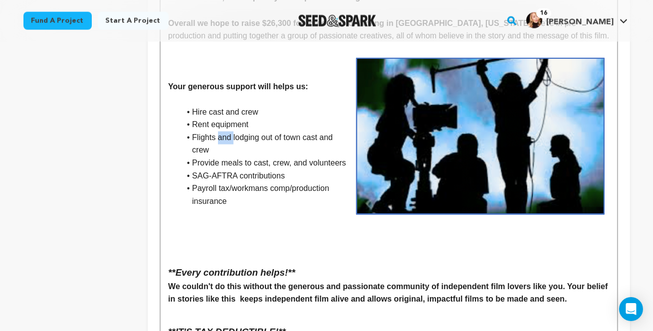
drag, startPoint x: 232, startPoint y: 160, endPoint x: 217, endPoint y: 160, distance: 15.5
click at [217, 157] on li "Flights and lodging out of town cast and crew" at bounding box center [394, 144] width 429 height 25
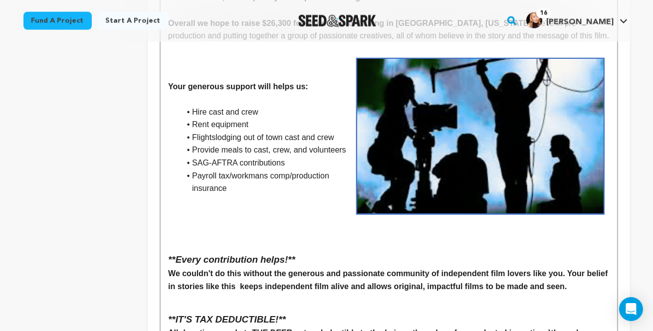
click at [305, 91] on strong "Your generous support will helps us:" at bounding box center [238, 87] width 140 height 8
click at [214, 145] on li "Flightslodging out of town cast and crew" at bounding box center [394, 138] width 429 height 13
click at [246, 145] on li "Flights/lodging out of town cast and crew" at bounding box center [394, 138] width 429 height 13
click at [175, 253] on h2 at bounding box center [388, 243] width 441 height 19
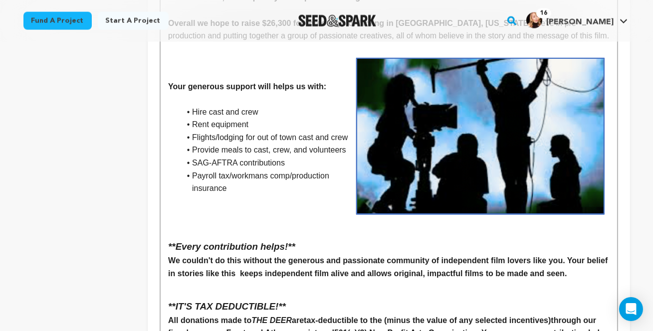
click at [239, 280] on h4 "We couldn't do this without the generous and passionate community of independen…" at bounding box center [388, 267] width 441 height 25
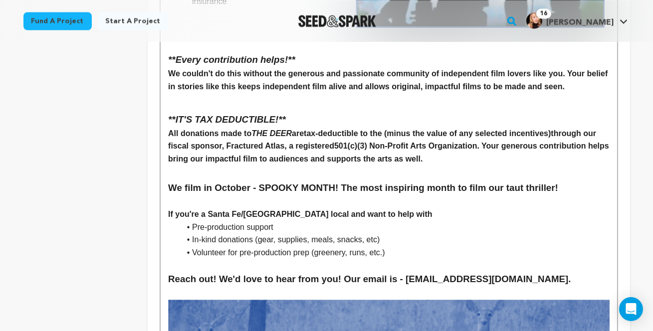
scroll to position [3738, 0]
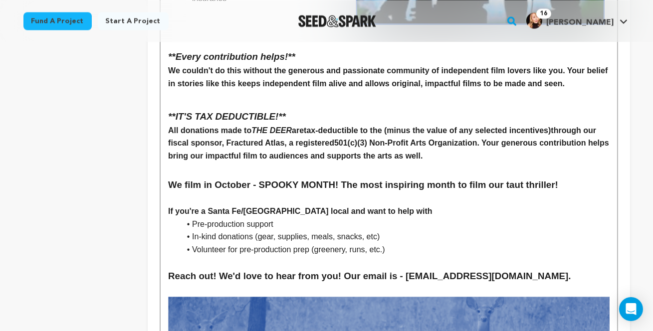
click at [551, 135] on strong "tax-deductible to the (minus the value of any selected incentives)" at bounding box center [427, 130] width 247 height 8
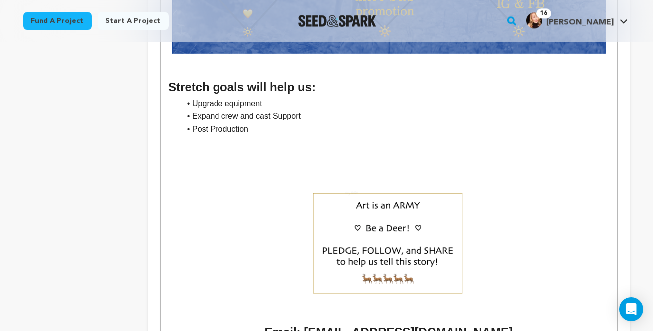
scroll to position [4856, 0]
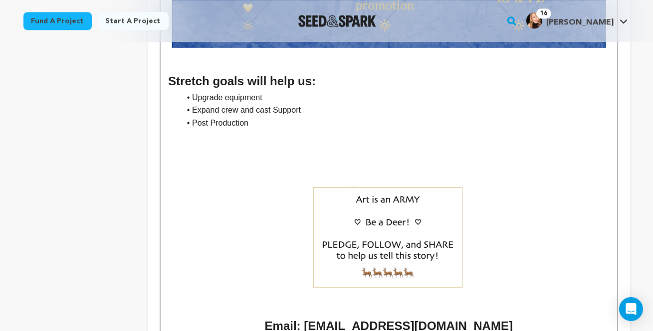
click at [291, 144] on h3 at bounding box center [388, 136] width 441 height 15
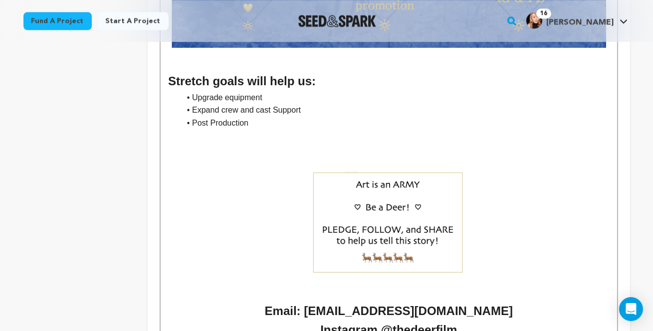
click at [300, 157] on p at bounding box center [388, 150] width 441 height 13
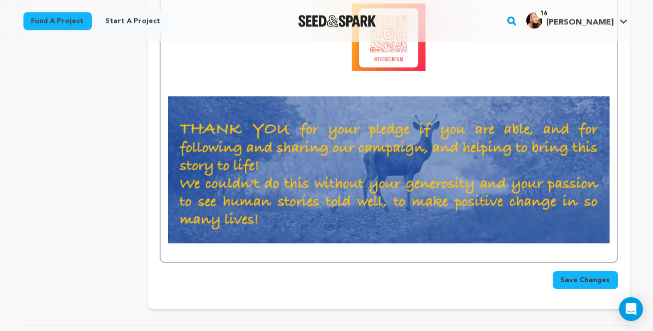
scroll to position [5193, 0]
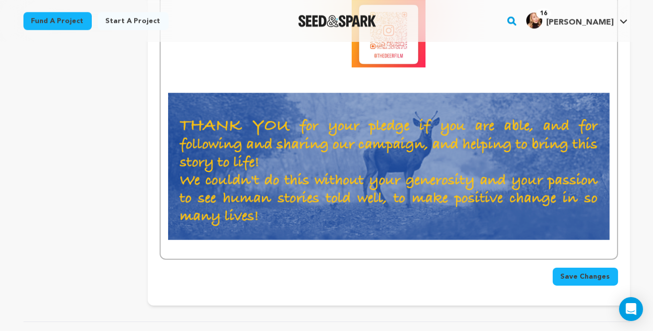
click at [580, 282] on span "Save Changes" at bounding box center [585, 277] width 49 height 10
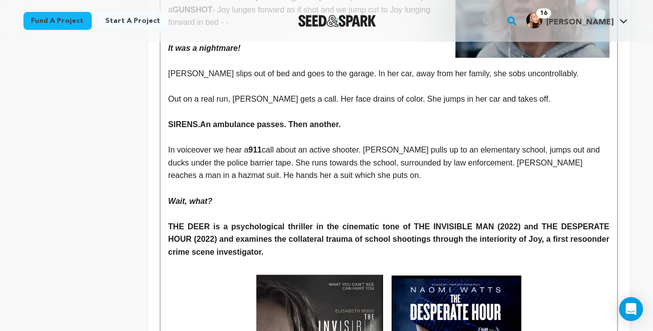
scroll to position [653, 0]
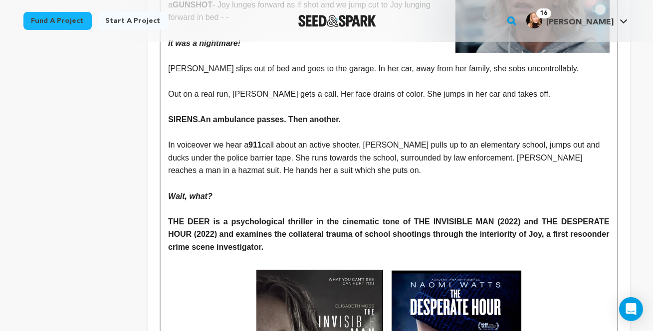
click at [185, 251] on strong "THE DEER is a psychological thriller in the cinematic tone of THE INVISIBLE MAN…" at bounding box center [389, 234] width 443 height 34
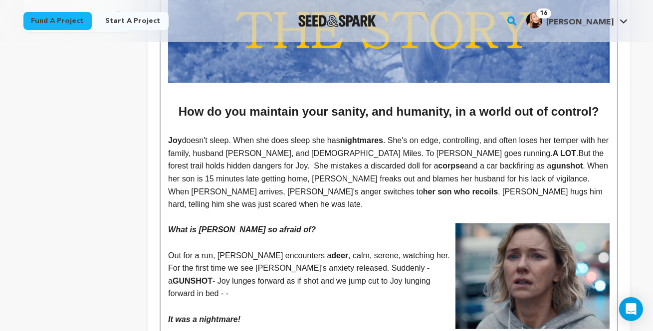
scroll to position [414, 0]
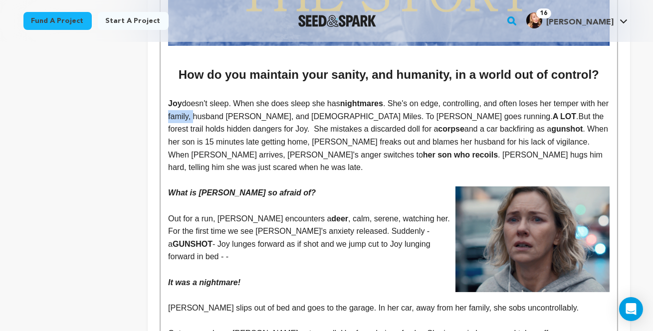
drag, startPoint x: 205, startPoint y: 146, endPoint x: 182, endPoint y: 145, distance: 23.4
click at [182, 145] on p "Joy doesn't sleep. When she does sleep she has nightmares . She's on edge, cont…" at bounding box center [388, 135] width 441 height 77
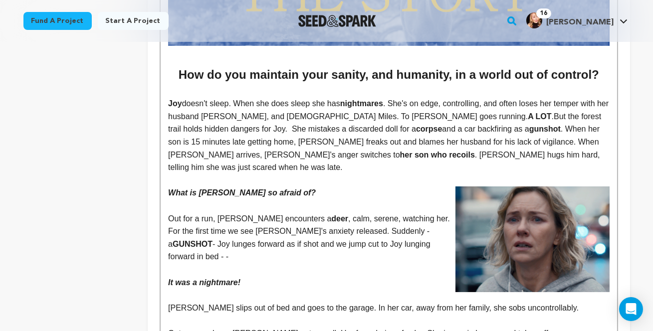
click at [416, 133] on strong "corpse" at bounding box center [429, 129] width 26 height 8
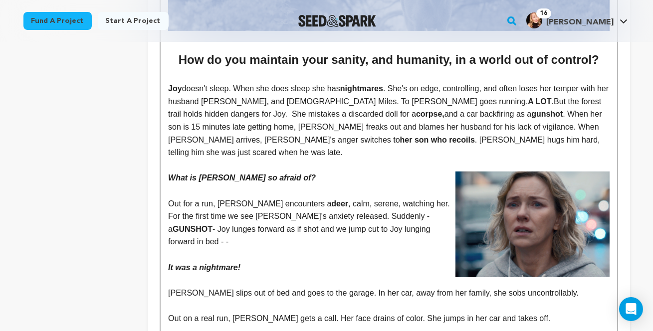
scroll to position [432, 0]
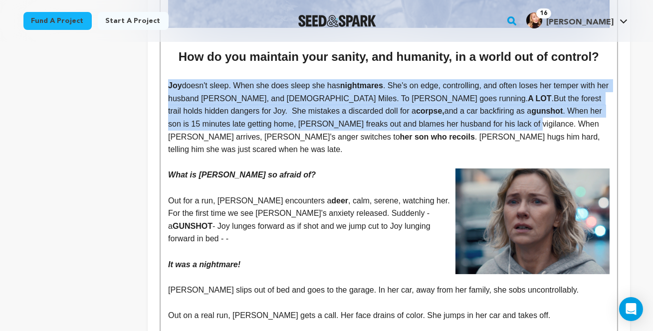
drag, startPoint x: 167, startPoint y: 112, endPoint x: 421, endPoint y: 149, distance: 256.5
click at [421, 149] on p "Joy doesn't sleep. When she does sleep she has nightmares . She's on edge, cont…" at bounding box center [388, 117] width 441 height 77
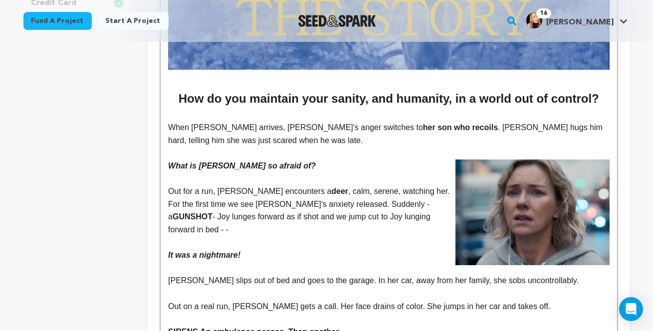
scroll to position [389, 0]
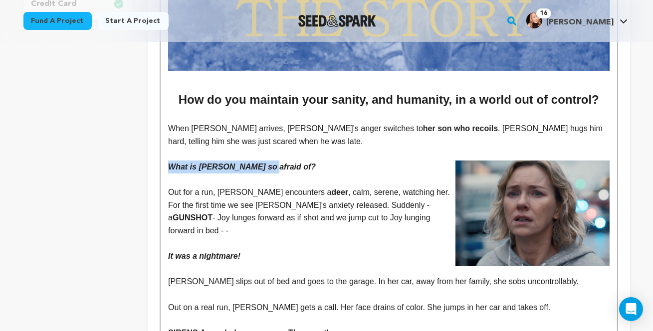
drag, startPoint x: 166, startPoint y: 194, endPoint x: 272, endPoint y: 193, distance: 106.7
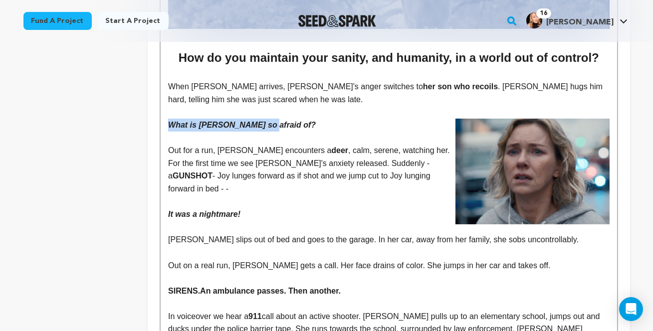
scroll to position [442, 0]
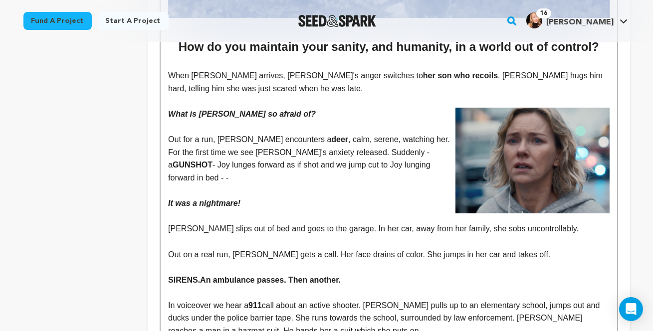
click at [212, 172] on p "Out for a run, Joy encounters a deer , calm, serene, watching her. For the firs…" at bounding box center [388, 158] width 441 height 51
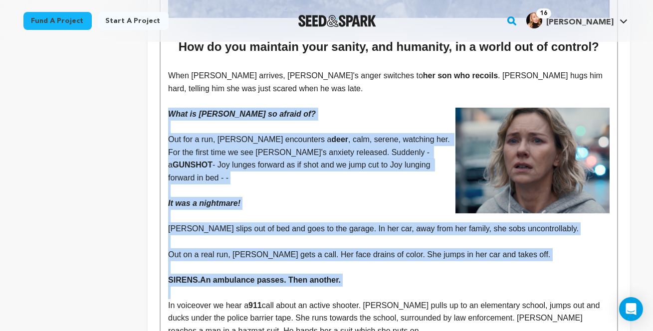
drag, startPoint x: 166, startPoint y: 143, endPoint x: 483, endPoint y: 324, distance: 365.0
copy div "What is Joy so afraid of? Out for a run, Joy encounters a deer , calm, serene, …"
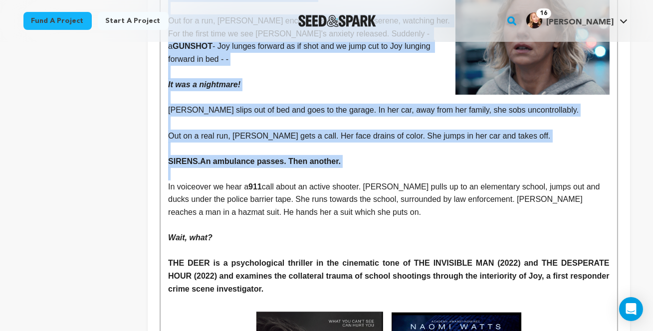
scroll to position [564, 0]
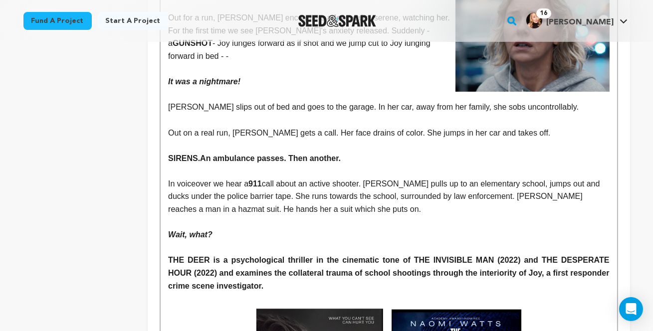
click at [320, 254] on h4 at bounding box center [388, 247] width 441 height 13
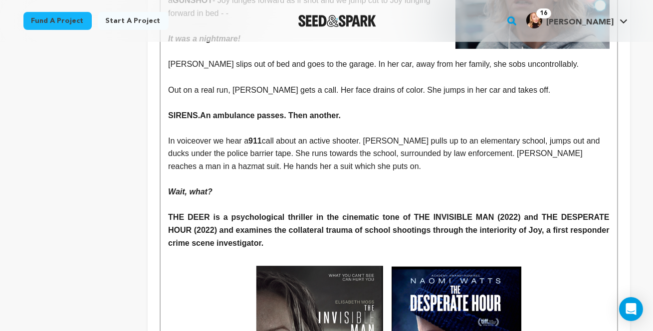
scroll to position [604, 0]
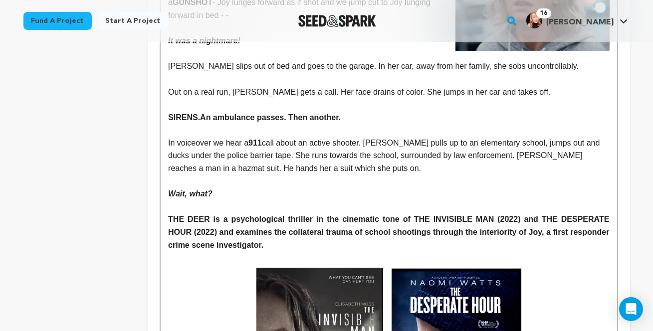
drag, startPoint x: 168, startPoint y: 174, endPoint x: 329, endPoint y: 198, distance: 163.0
click at [328, 175] on p "In voiceover we hear a 911 call about an active shooter. Joy pulls up to an ele…" at bounding box center [388, 156] width 441 height 38
drag, startPoint x: 321, startPoint y: 197, endPoint x: 242, endPoint y: 197, distance: 78.8
click at [242, 175] on p "In voiceover we hear a 911 call about an active shooter. Joy pulls up to an ele…" at bounding box center [388, 156] width 441 height 38
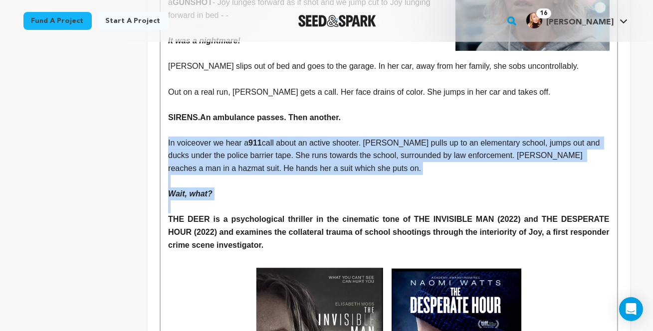
drag, startPoint x: 166, startPoint y: 171, endPoint x: 233, endPoint y: 230, distance: 89.7
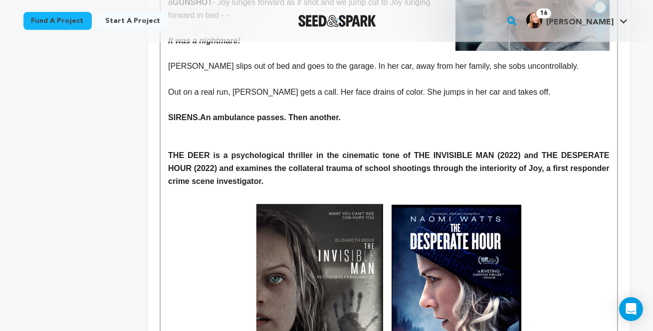
click at [172, 150] on p at bounding box center [388, 143] width 441 height 13
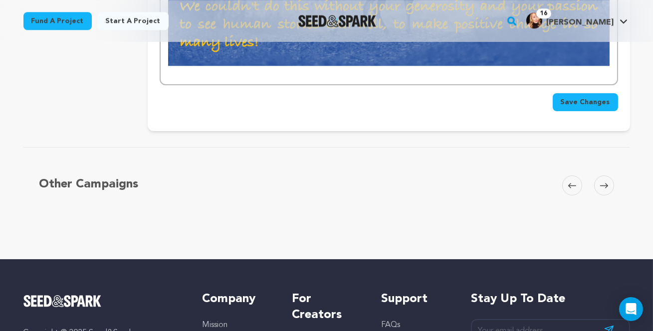
scroll to position [5315, 0]
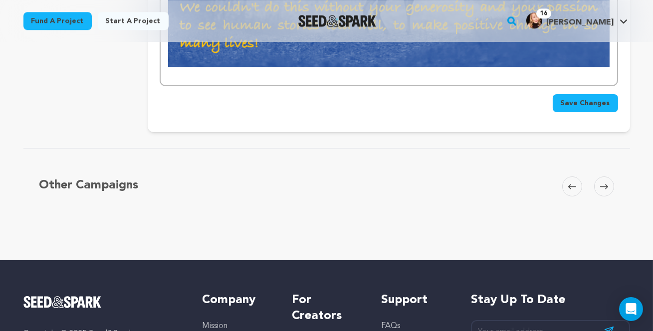
click at [575, 108] on span "Save Changes" at bounding box center [585, 103] width 49 height 10
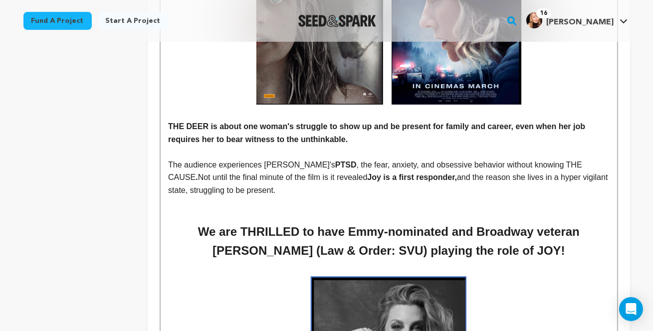
scroll to position [949, 0]
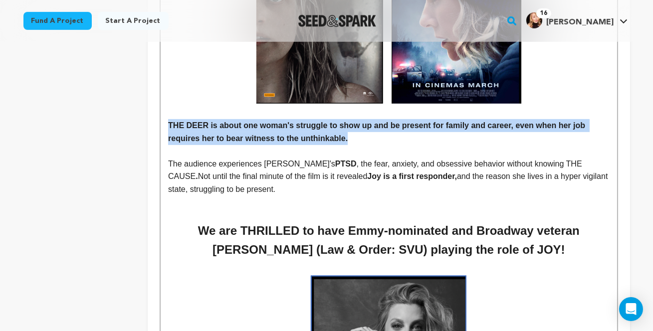
drag, startPoint x: 168, startPoint y: 152, endPoint x: 363, endPoint y: 165, distance: 195.4
click at [364, 145] on p "THE DEER is about one woman's struggle to show up and be present for family and…" at bounding box center [388, 131] width 441 height 25
click at [188, 143] on strong "THE DEER is about one woman's struggle to show up and be present for family and…" at bounding box center [377, 131] width 419 height 21
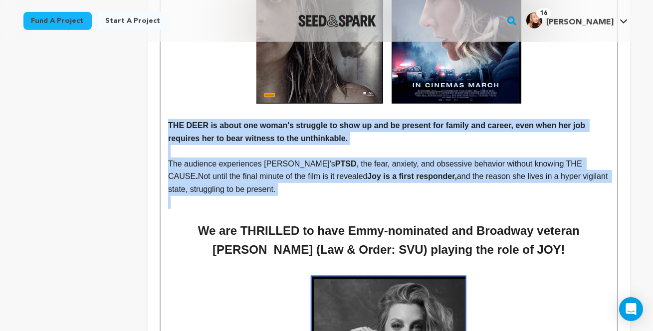
drag, startPoint x: 167, startPoint y: 156, endPoint x: 355, endPoint y: 226, distance: 200.1
copy div "THE DEER is about one woman's struggle to show up and be present for family and…"
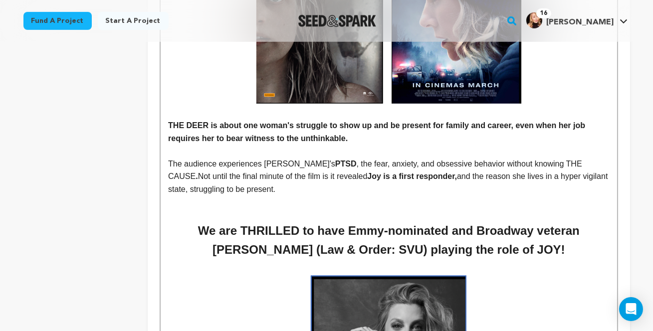
click at [223, 209] on h4 at bounding box center [388, 202] width 441 height 13
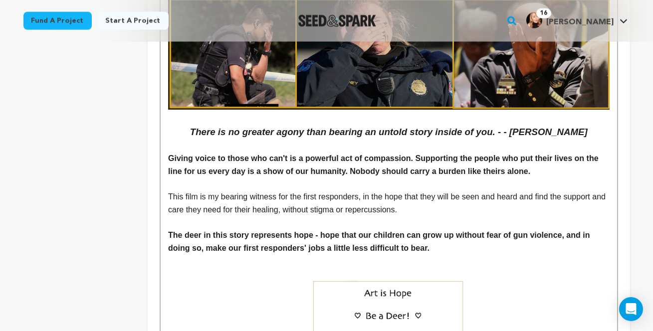
scroll to position [2848, 0]
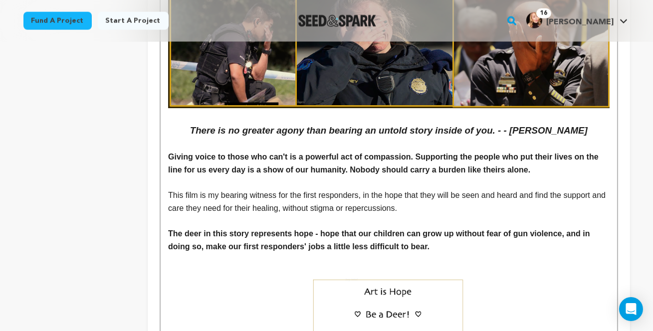
click at [410, 174] on strong "Giving voice to those who can't is a powerful act of compassion. Supporting the…" at bounding box center [384, 163] width 432 height 21
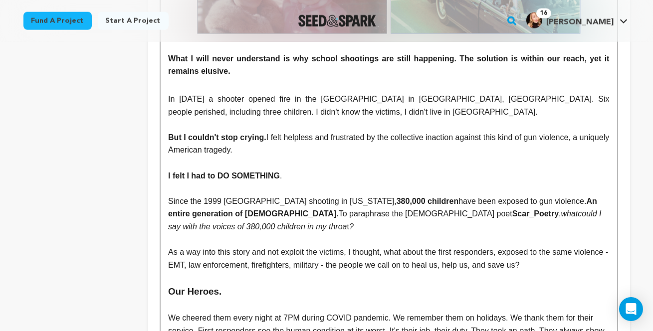
scroll to position [2334, 0]
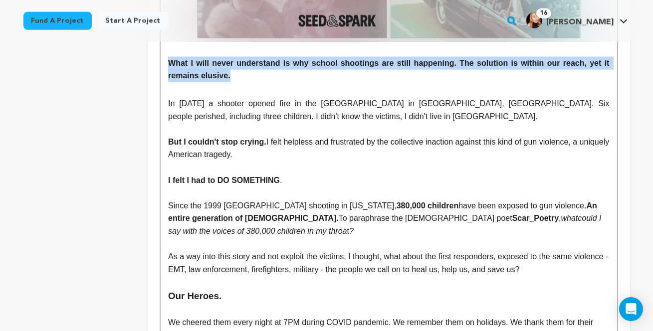
drag, startPoint x: 231, startPoint y: 107, endPoint x: 168, endPoint y: 94, distance: 65.0
click at [168, 82] on h4 "What I will never understand is why school shootings are still happening. The s…" at bounding box center [388, 69] width 441 height 25
copy h4 "What I will never understand is why school shootings are still happening. The s…"
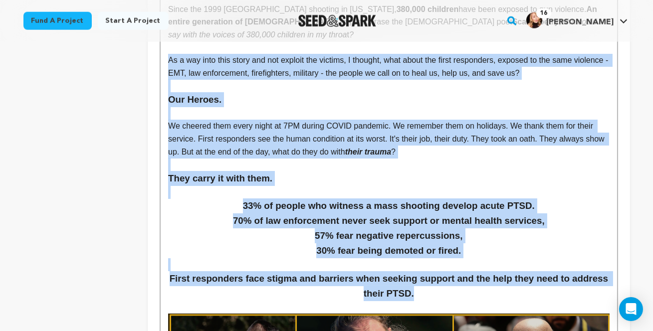
scroll to position [2541, 0]
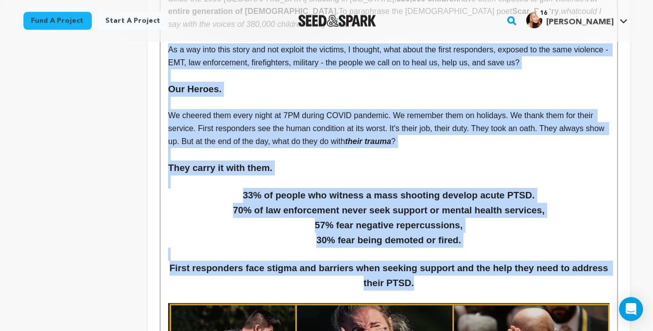
drag, startPoint x: 163, startPoint y: 155, endPoint x: 467, endPoint y: 318, distance: 345.3
click at [467, 318] on div "[[Sensitivity alert: violence, trauma]] ﻿﻿﻿﻿﻿﻿﻿﻿﻿﻿﻿﻿﻿﻿﻿﻿﻿﻿﻿﻿﻿﻿﻿ ﻿ An obsessive …" at bounding box center [389, 292] width 456 height 5133
copy div "As a way into this story and not exploit the victims, I thought, what about the…"
click at [282, 161] on p at bounding box center [388, 154] width 441 height 13
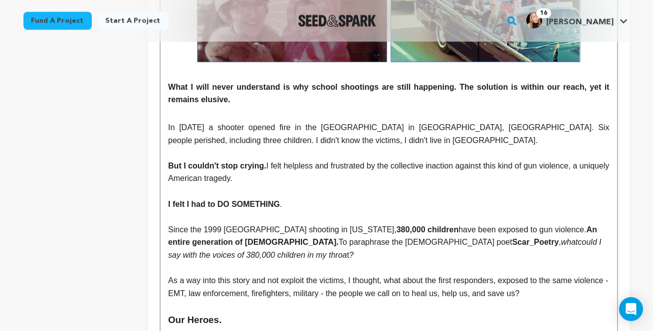
scroll to position [2308, 0]
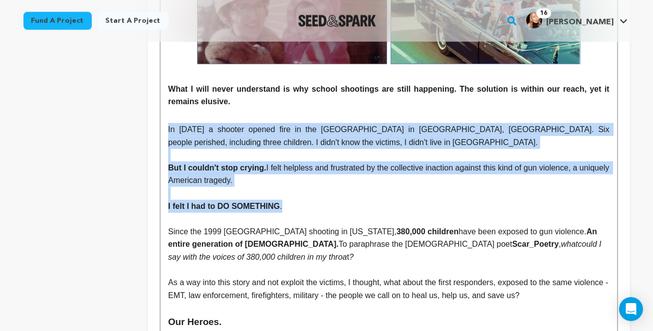
drag, startPoint x: 166, startPoint y: 162, endPoint x: 286, endPoint y: 235, distance: 140.3
copy div "In March 2023 a shooter opened fire in the Covenant School in Nashville, TN. Si…"
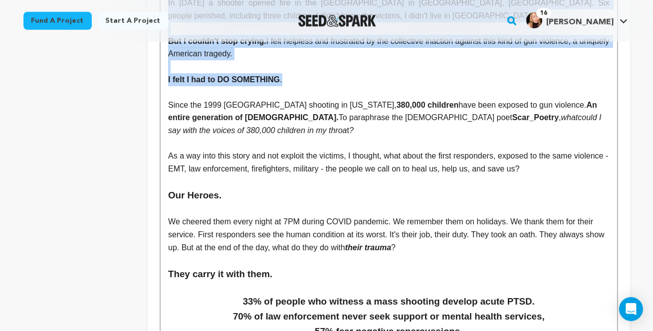
scroll to position [2444, 0]
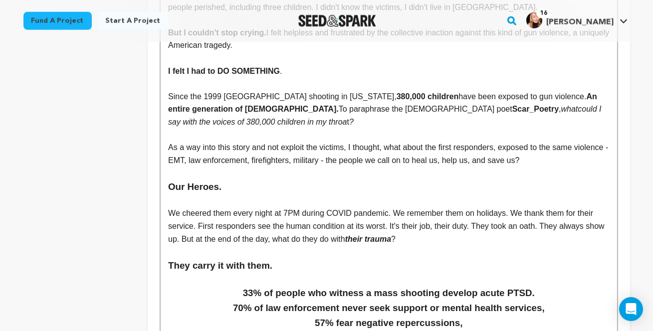
click at [354, 245] on p "We cheered them every night at 7PM during COVID pandemic. We remember them on h…" at bounding box center [388, 226] width 441 height 38
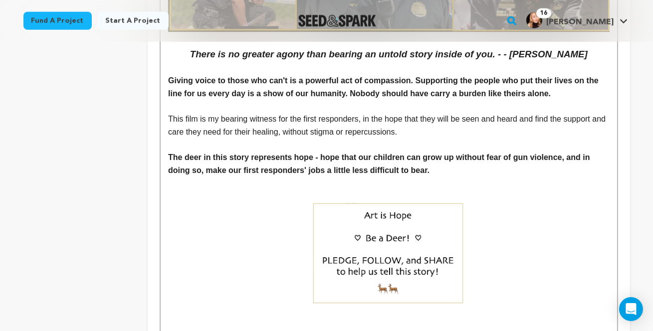
scroll to position [2927, 0]
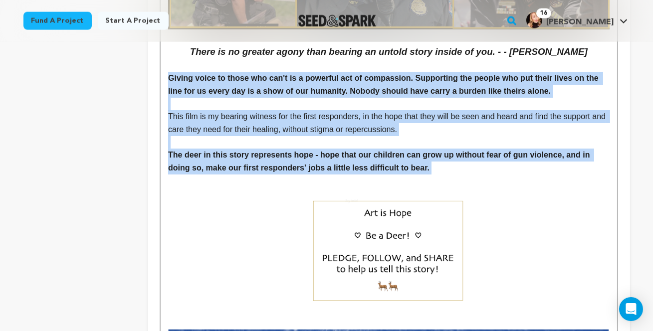
drag, startPoint x: 168, startPoint y: 111, endPoint x: 449, endPoint y: 199, distance: 295.3
copy div "Giving voice to those who can't is a powerful act of compassion. Supporting the…"
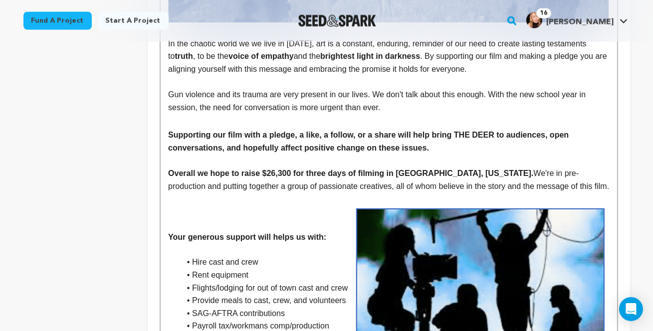
scroll to position [3350, 0]
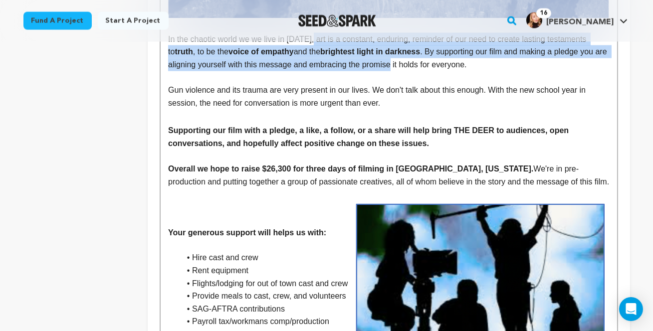
drag, startPoint x: 311, startPoint y: 74, endPoint x: 407, endPoint y: 101, distance: 99.9
click at [407, 71] on p "In the chaotic world we we live in today, art is a constant, enduring, reminder…" at bounding box center [388, 52] width 441 height 38
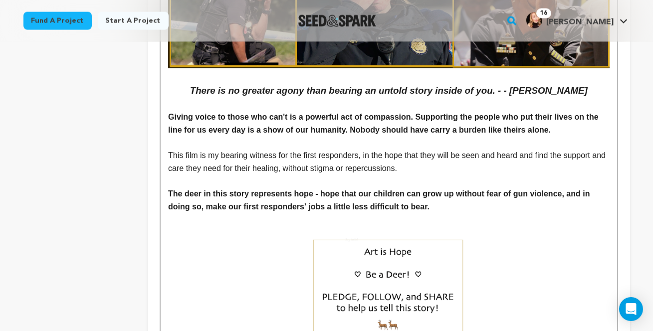
scroll to position [2887, 0]
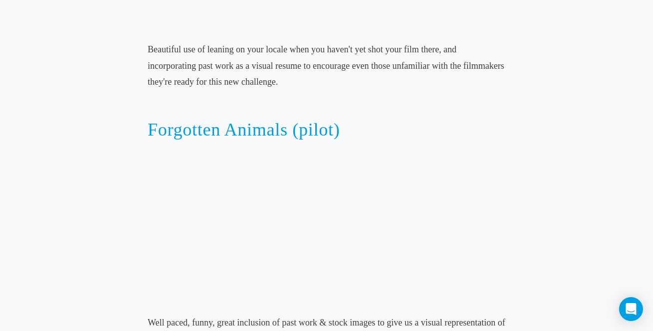
scroll to position [1530, 0]
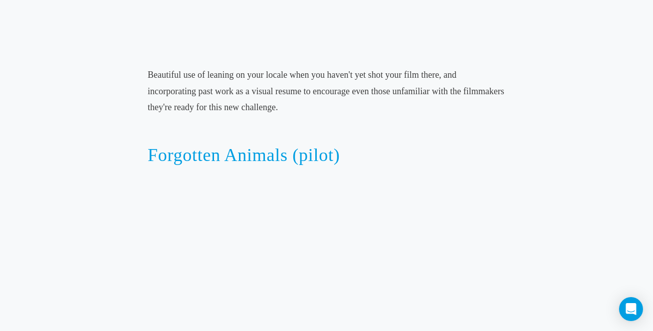
click at [426, 135] on p at bounding box center [327, 127] width 358 height 16
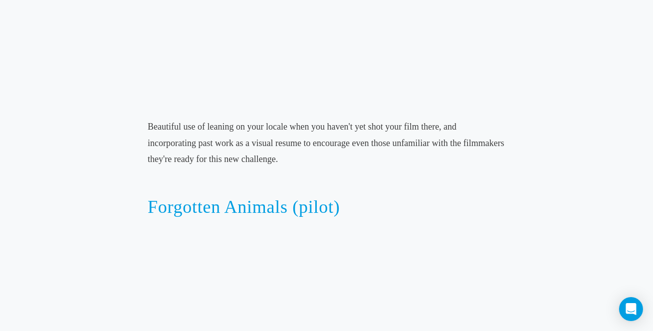
scroll to position [1477, 0]
